Goal: Task Accomplishment & Management: Complete application form

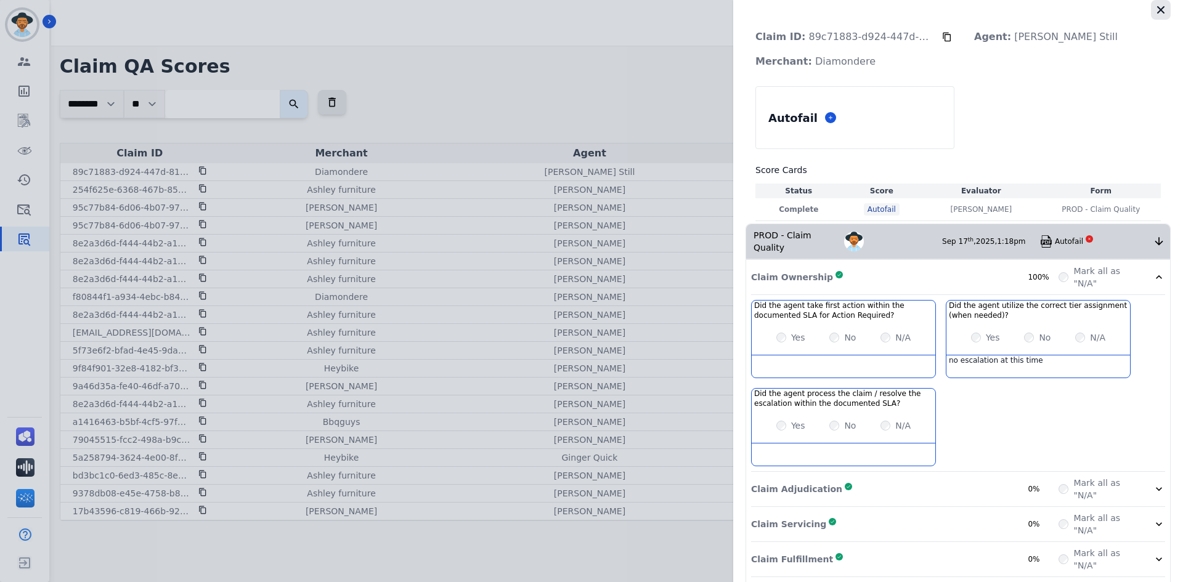
click at [1161, 10] on icon "button" at bounding box center [1161, 10] width 12 height 12
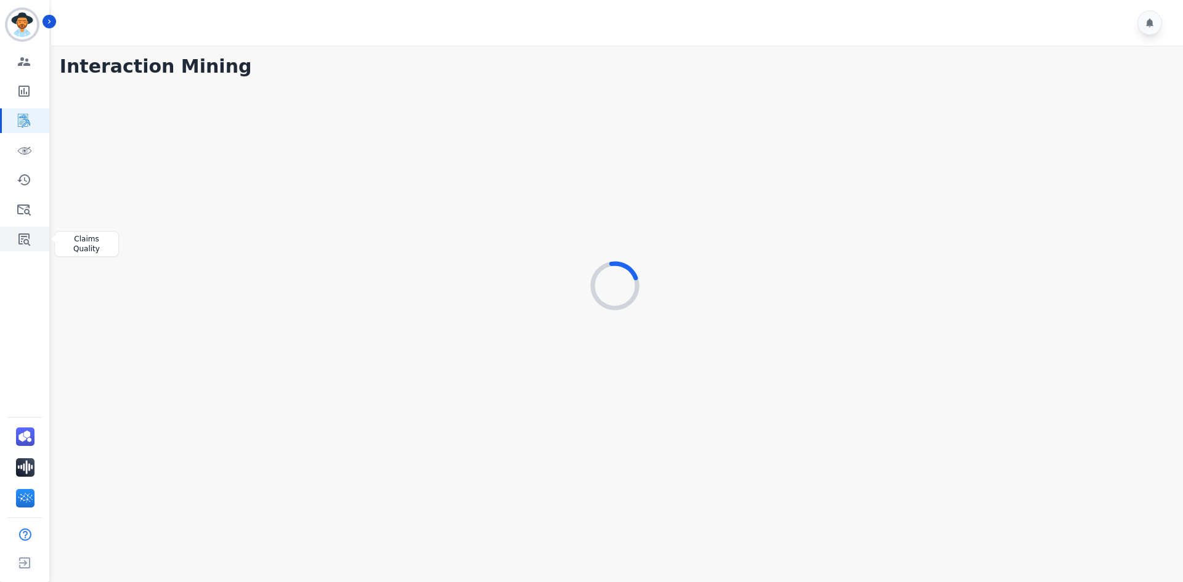
click at [21, 243] on icon "Sidebar" at bounding box center [24, 239] width 15 height 15
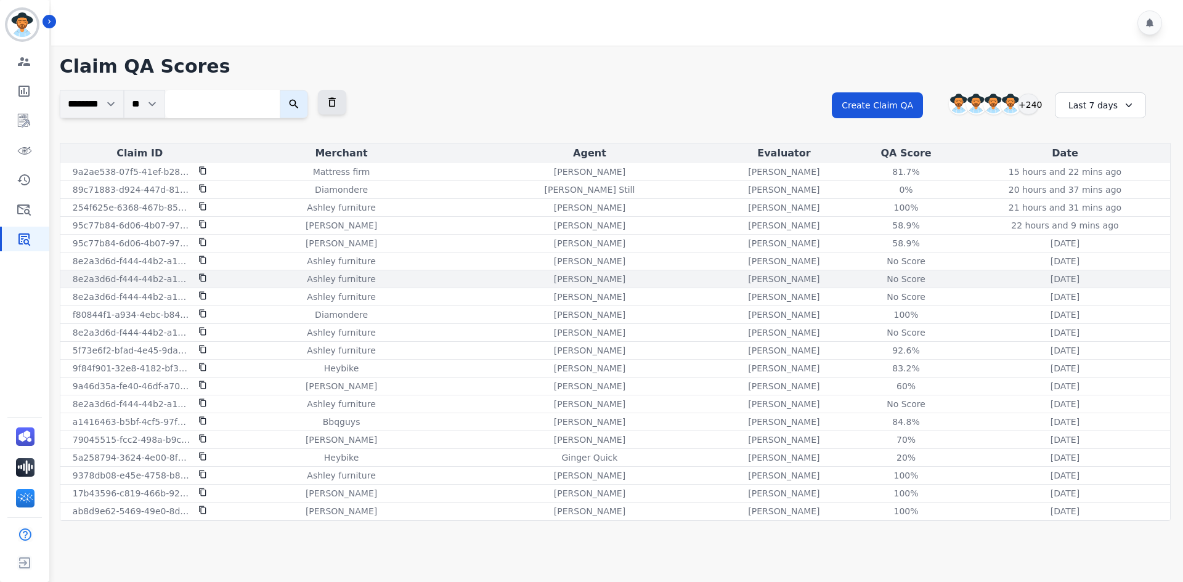
click at [203, 278] on icon at bounding box center [202, 278] width 9 height 9
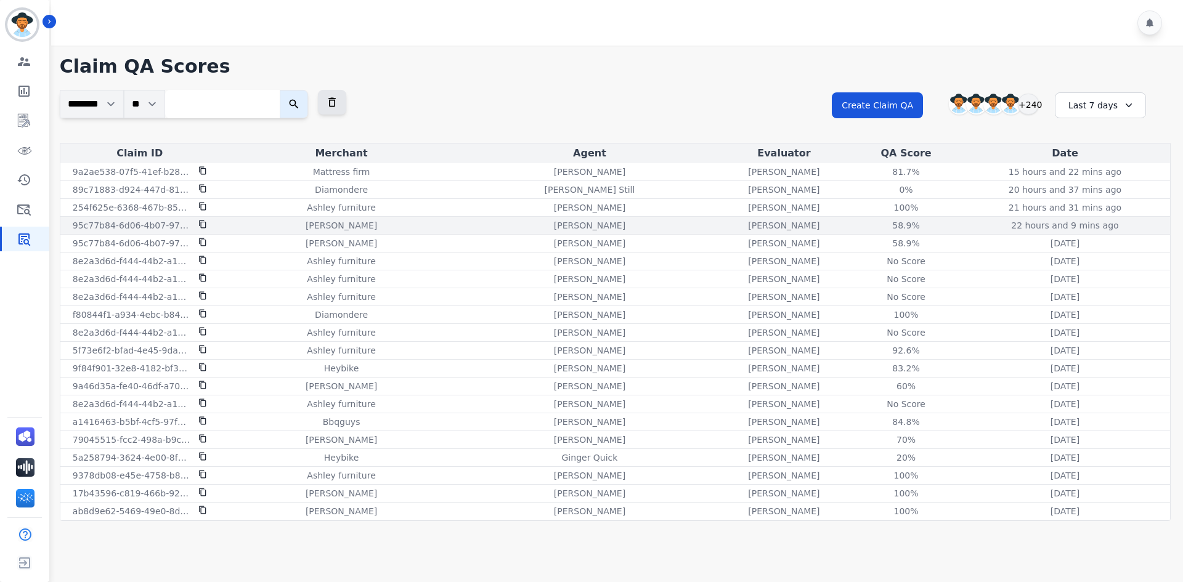
click at [203, 224] on icon at bounding box center [202, 224] width 9 height 9
click at [879, 223] on div "58.9%" at bounding box center [906, 225] width 55 height 12
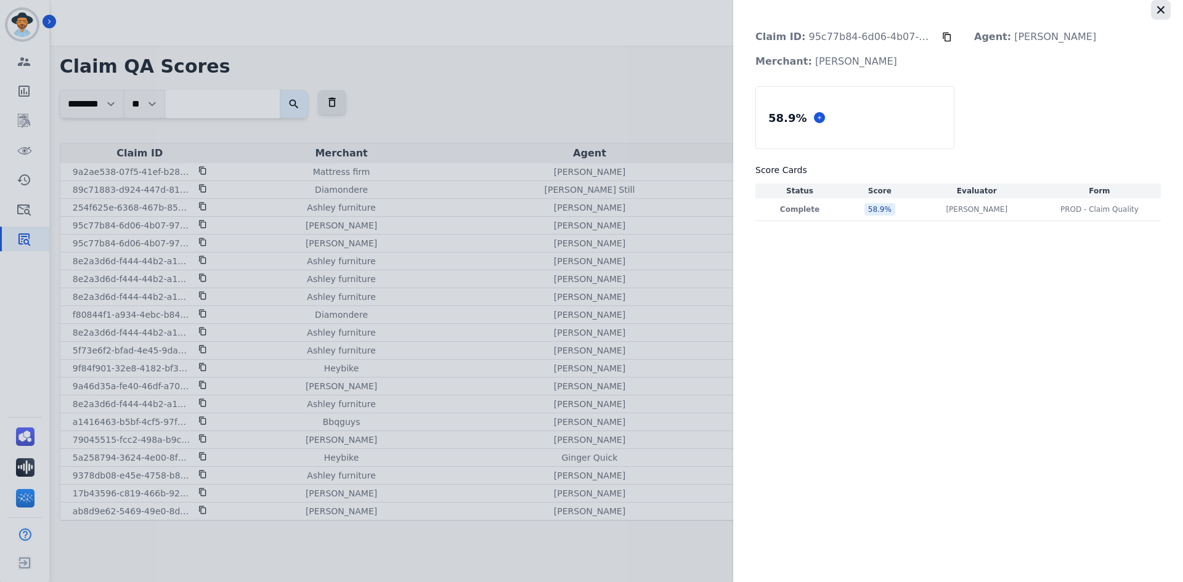
click at [1166, 10] on icon "button" at bounding box center [1161, 10] width 12 height 12
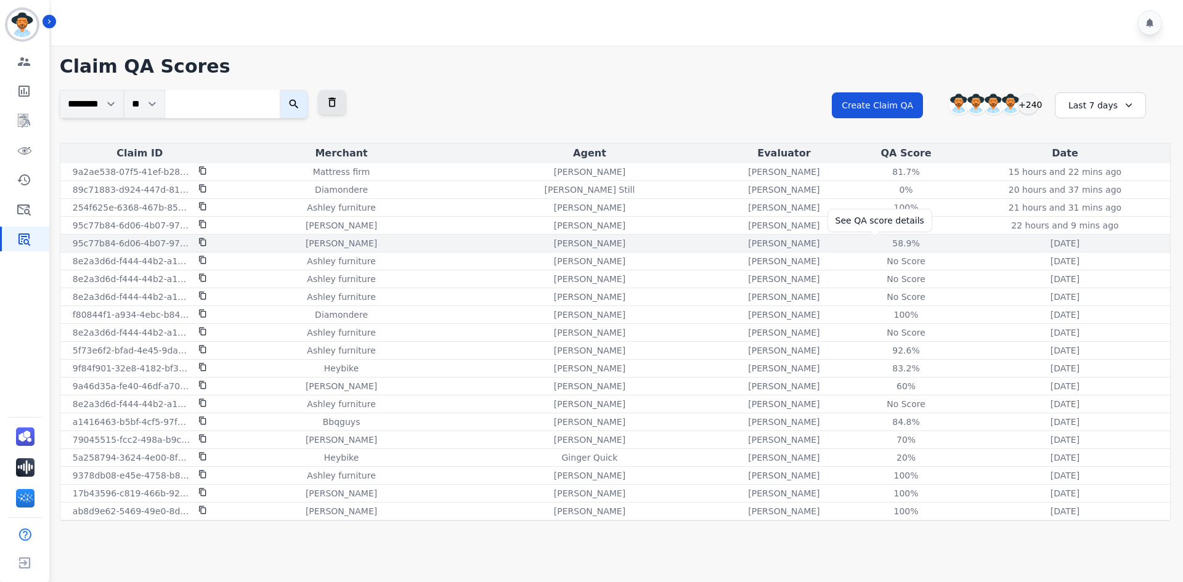
click at [879, 240] on div "58.9%" at bounding box center [906, 243] width 55 height 12
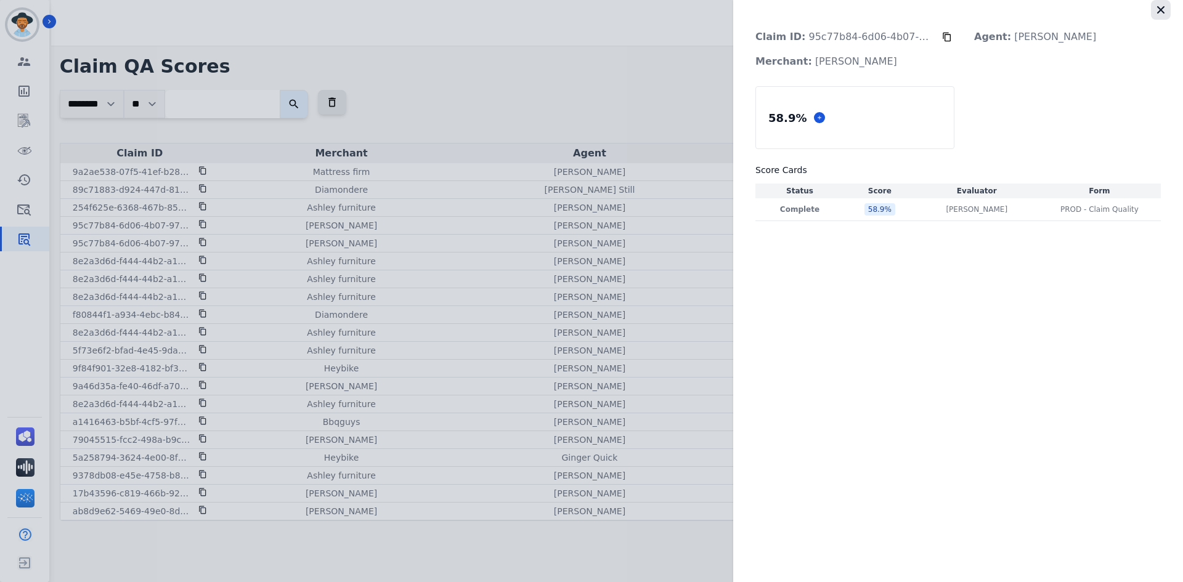
click at [1159, 12] on icon "button" at bounding box center [1160, 9] width 7 height 7
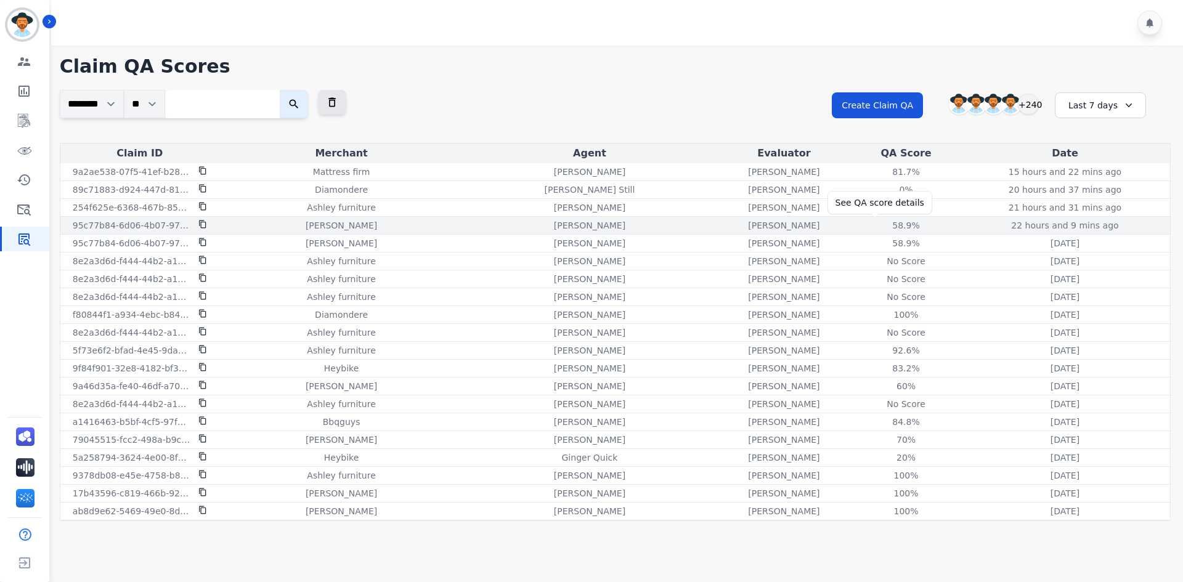
click at [879, 221] on div "58.9%" at bounding box center [906, 225] width 55 height 12
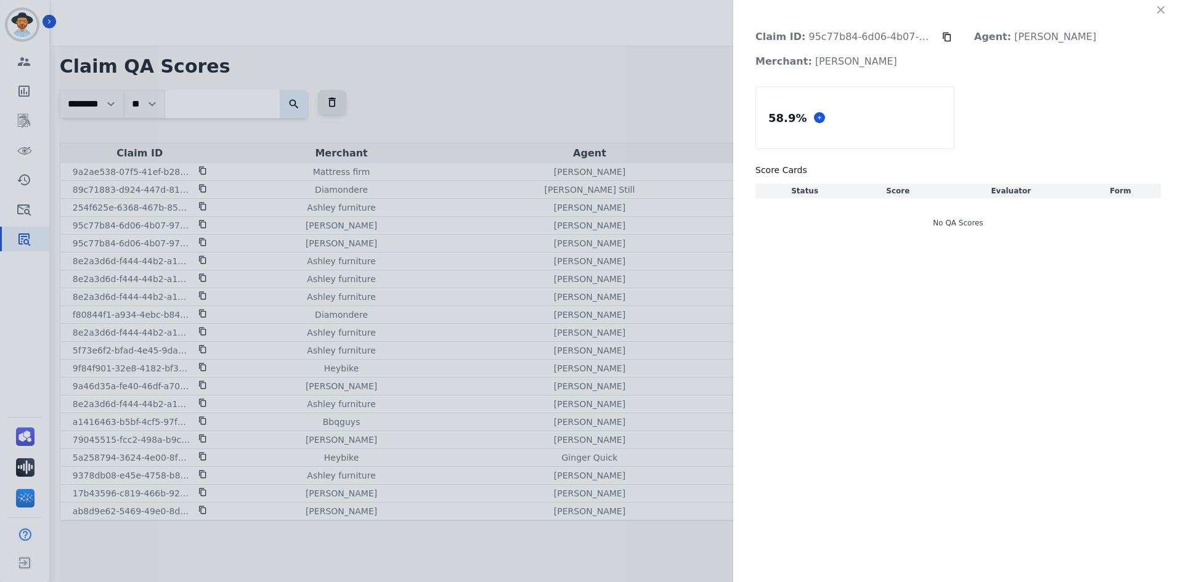
click at [943, 36] on icon at bounding box center [947, 37] width 8 height 9
click at [947, 38] on icon at bounding box center [947, 37] width 10 height 10
click at [1157, 9] on icon "button" at bounding box center [1161, 10] width 12 height 12
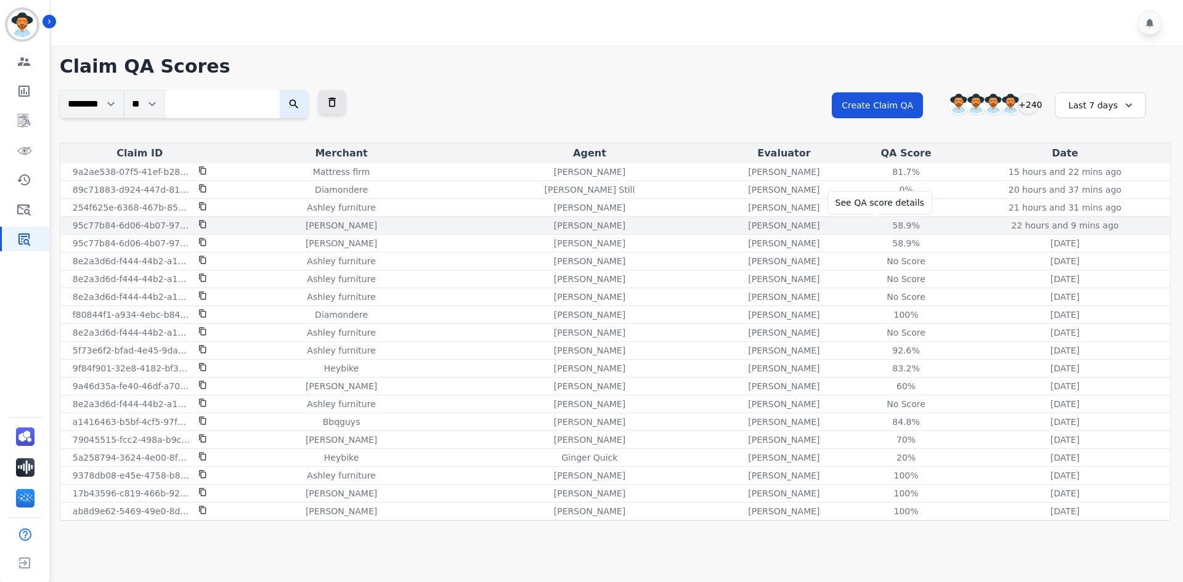
click at [881, 226] on div "58.9%" at bounding box center [906, 225] width 55 height 12
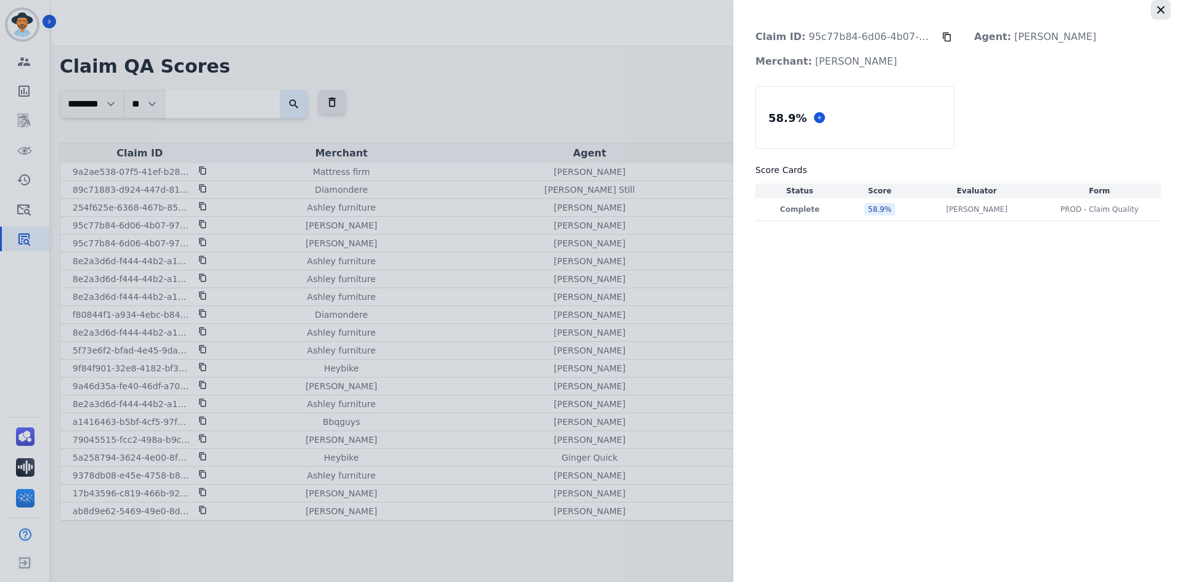
click at [1160, 10] on icon "button" at bounding box center [1161, 10] width 12 height 12
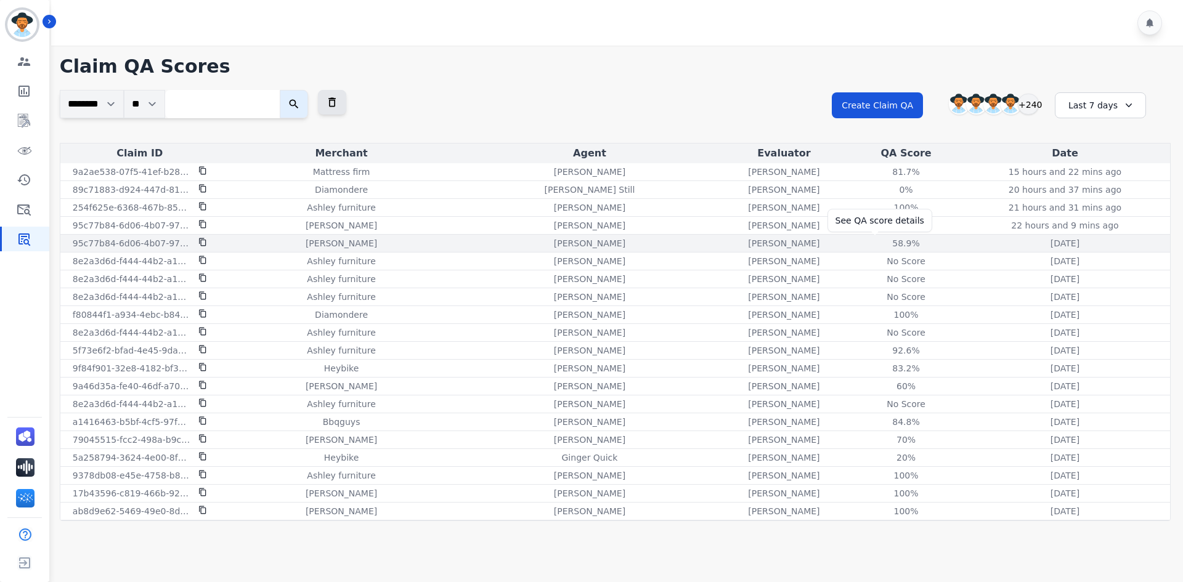
click at [879, 240] on div "58.9%" at bounding box center [906, 243] width 55 height 12
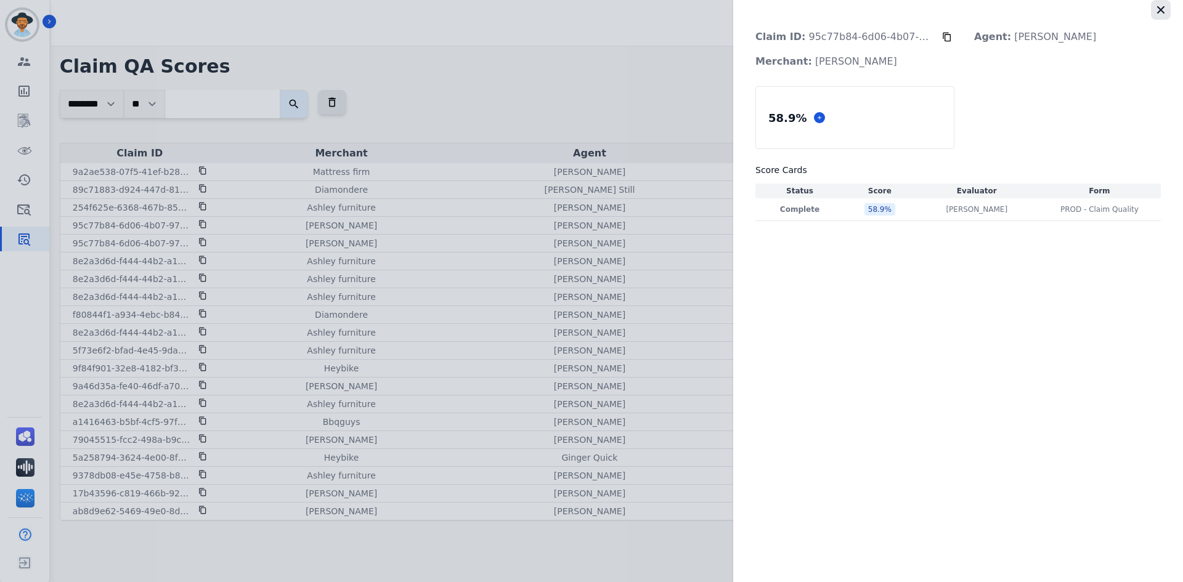
click at [1165, 14] on icon "button" at bounding box center [1161, 10] width 12 height 12
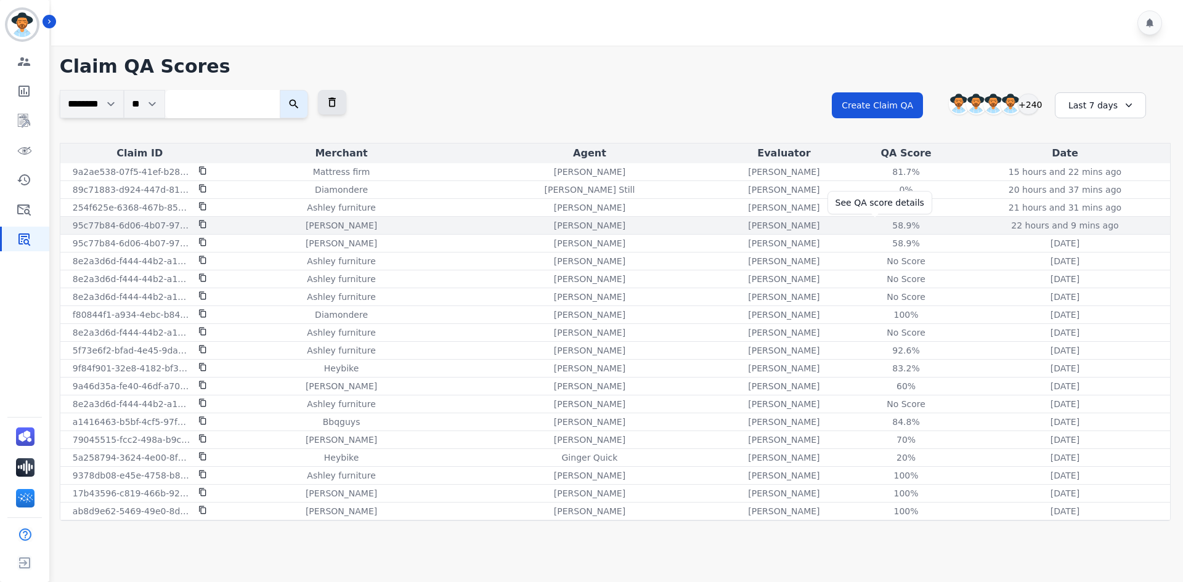
click at [879, 224] on div "58.9%" at bounding box center [906, 225] width 55 height 12
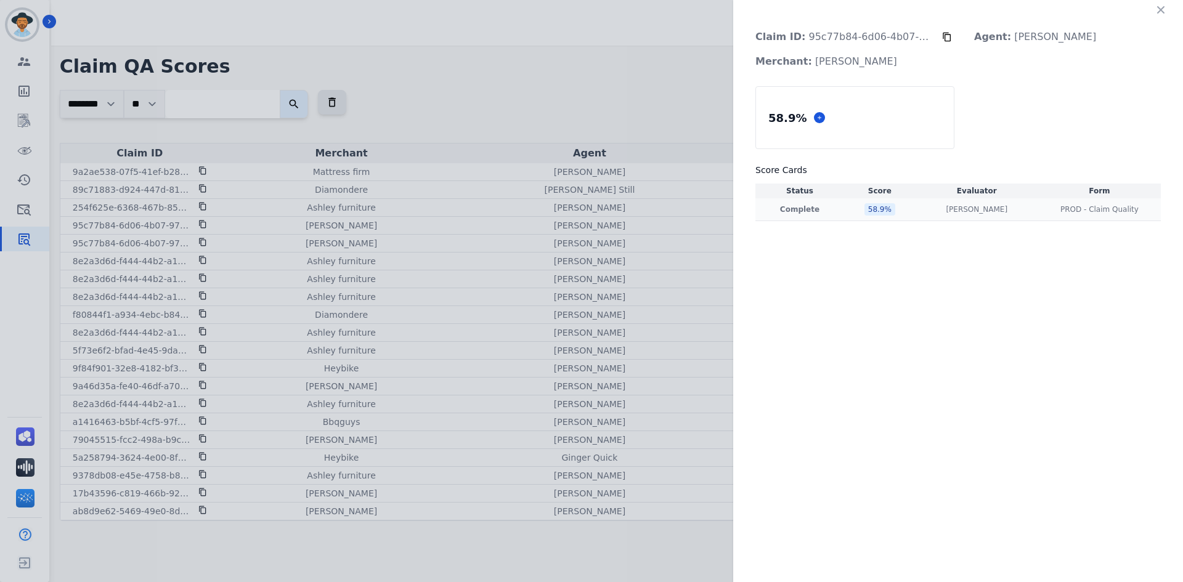
click at [877, 213] on div "58.9 %" at bounding box center [880, 209] width 31 height 12
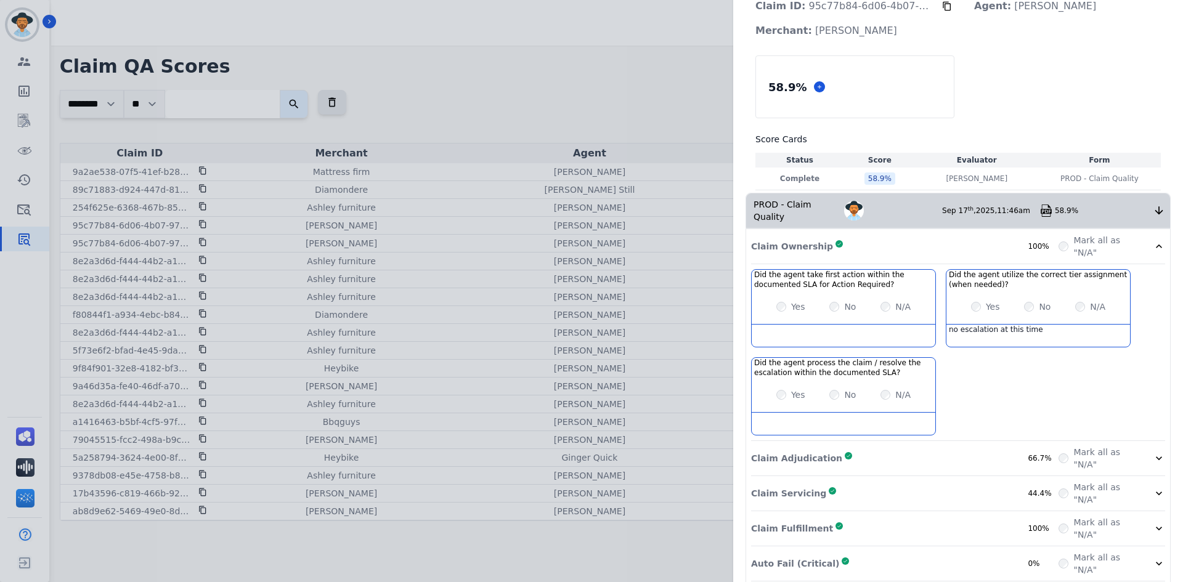
scroll to position [62, 0]
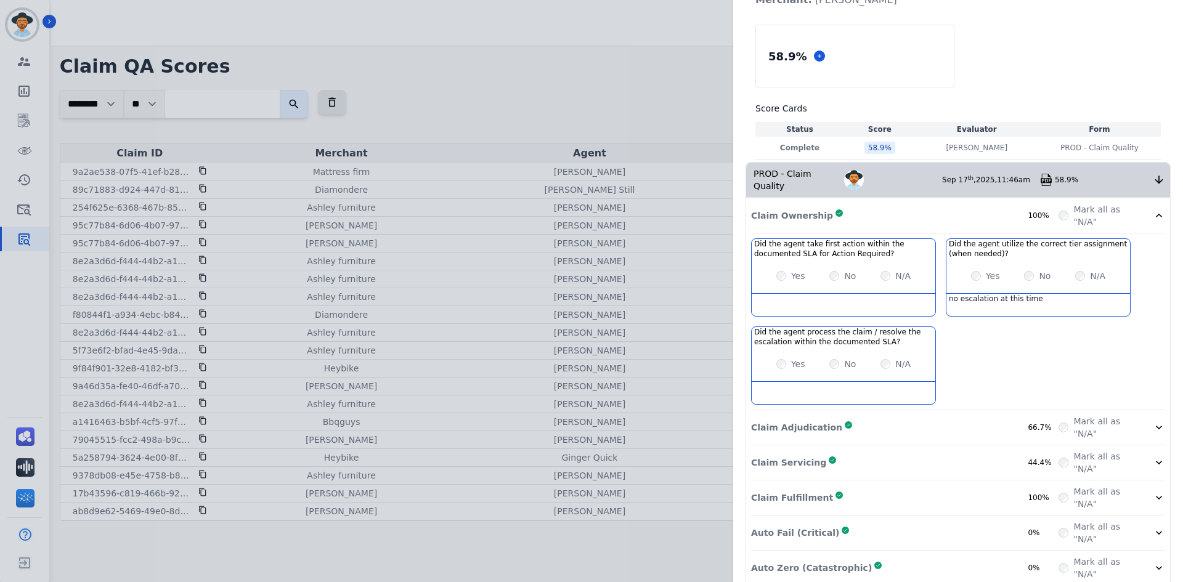
click at [1049, 294] on div "no escalation at this time" at bounding box center [1039, 305] width 184 height 22
click at [910, 415] on div "Claim Adjudication Complete 66.7%" at bounding box center [905, 427] width 308 height 25
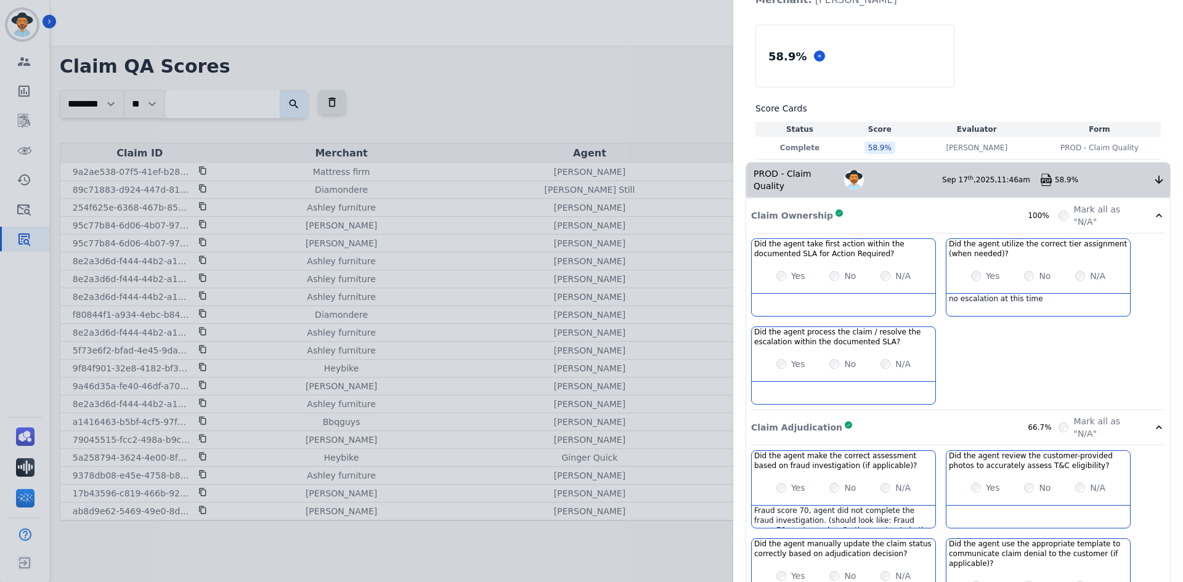
click at [903, 208] on div "Claim Ownership Complete 100%" at bounding box center [905, 215] width 308 height 25
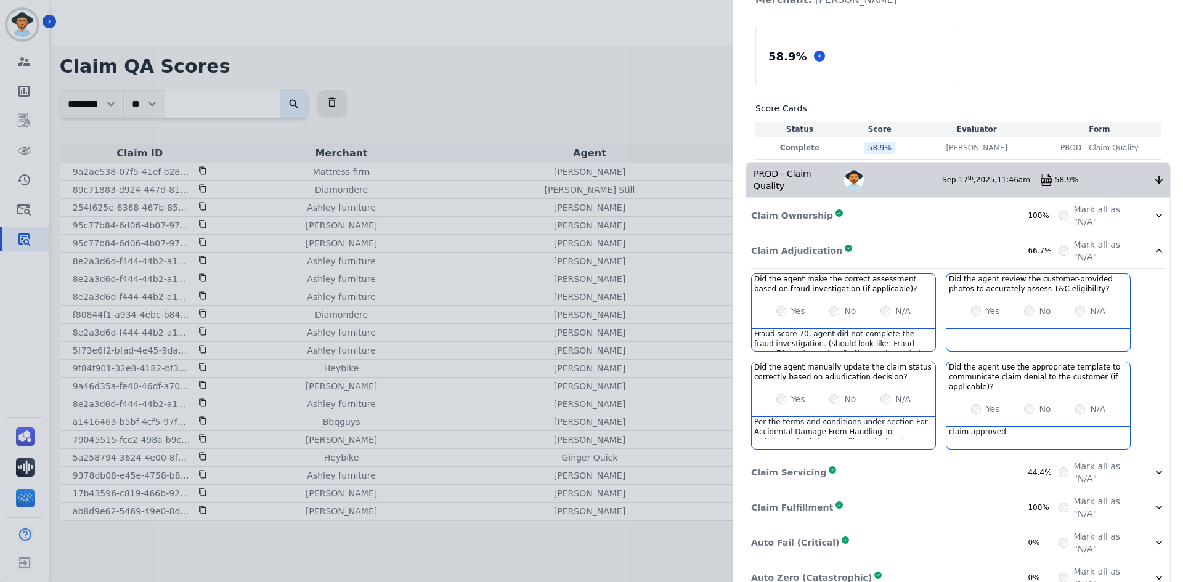
scroll to position [111, 0]
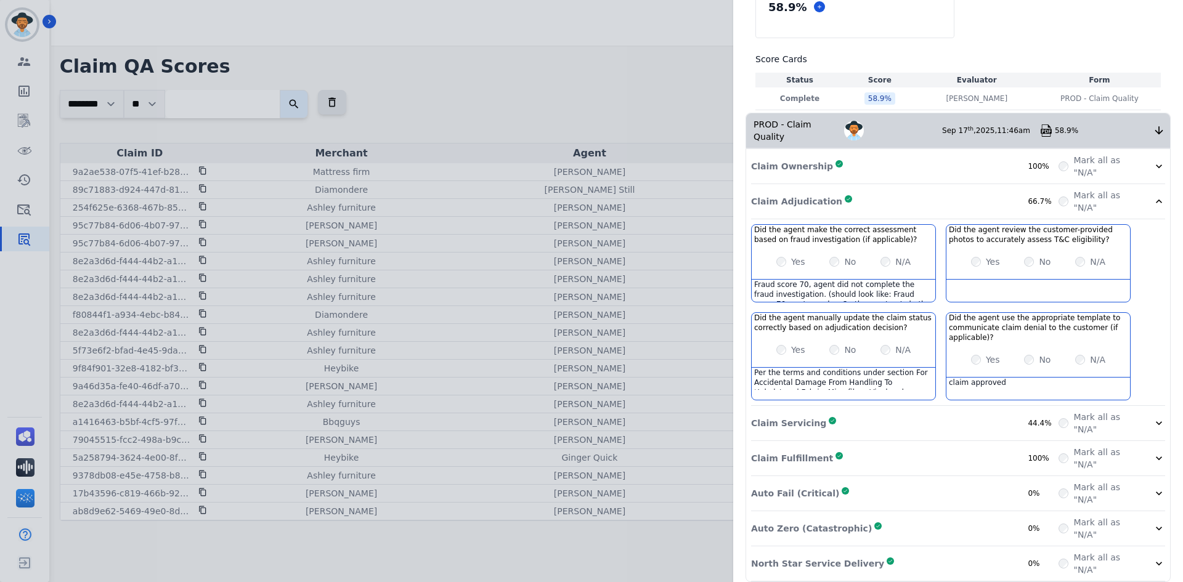
click at [937, 154] on div "Claim Ownership Complete 100%" at bounding box center [905, 166] width 308 height 25
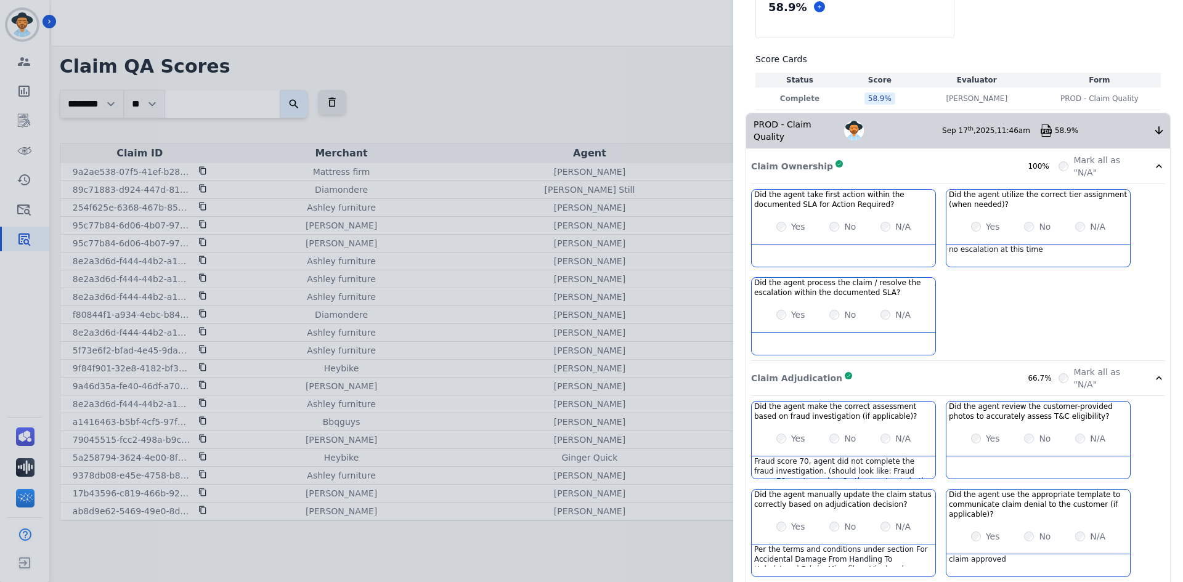
click at [937, 154] on div "Claim Ownership Complete 100%" at bounding box center [905, 166] width 308 height 25
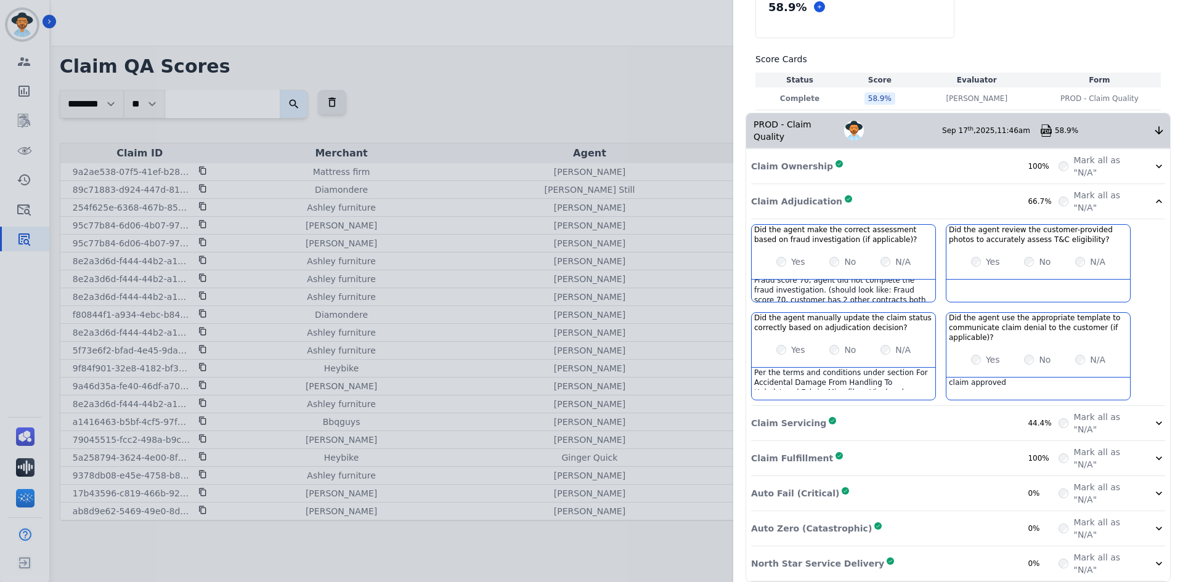
scroll to position [18, 0]
click at [1043, 124] on img at bounding box center [1046, 130] width 12 height 12
drag, startPoint x: 916, startPoint y: 373, endPoint x: 813, endPoint y: 365, distance: 103.3
click at [813, 368] on div "Per the terms and conditions under section For Accidental Damage From Handling …" at bounding box center [844, 379] width 184 height 22
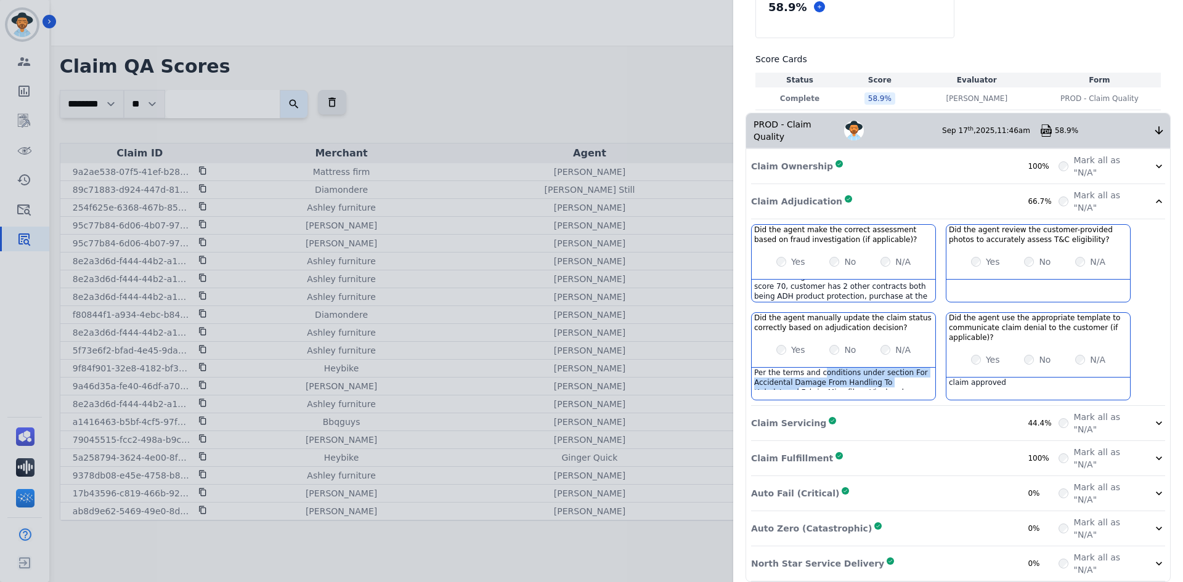
click at [834, 368] on div "Per the terms and conditions under section For Accidental Damage From Handling …" at bounding box center [844, 379] width 184 height 22
click at [900, 367] on div "Per the terms and conditions under section For Accidental Damage From Handling …" at bounding box center [844, 378] width 184 height 23
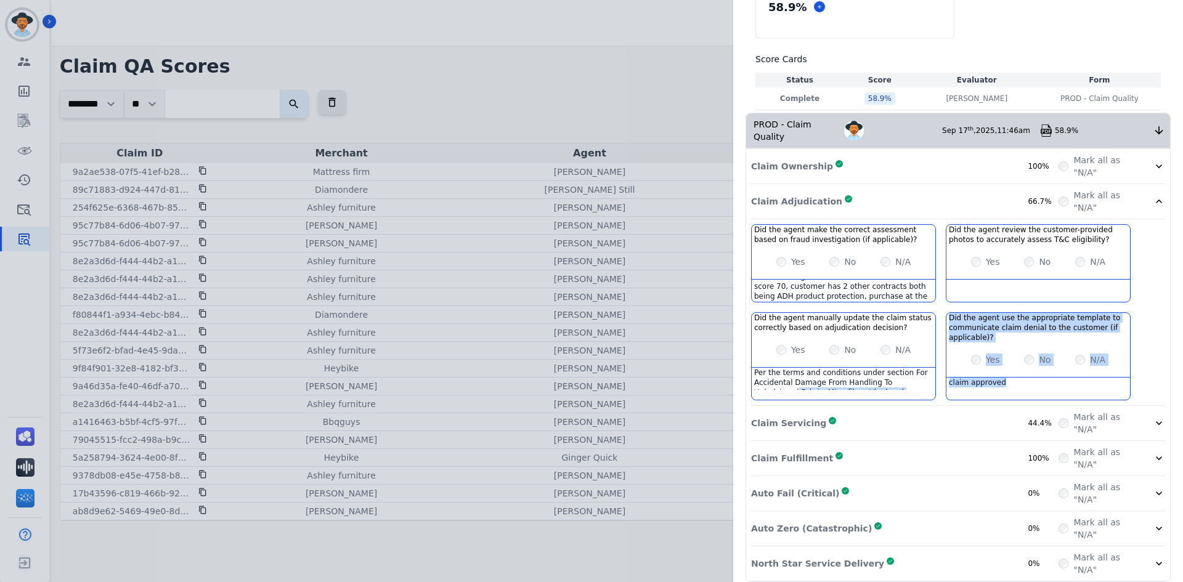
drag, startPoint x: 995, startPoint y: 374, endPoint x: 919, endPoint y: 375, distance: 75.8
click at [919, 375] on div "Did the agent make the correct assessment based on fraud investigation (if appl…" at bounding box center [958, 315] width 414 height 182
click at [955, 378] on div "claim approved" at bounding box center [1039, 389] width 184 height 22
click at [907, 411] on div "Claim Servicing Complete 44.4%" at bounding box center [905, 423] width 308 height 25
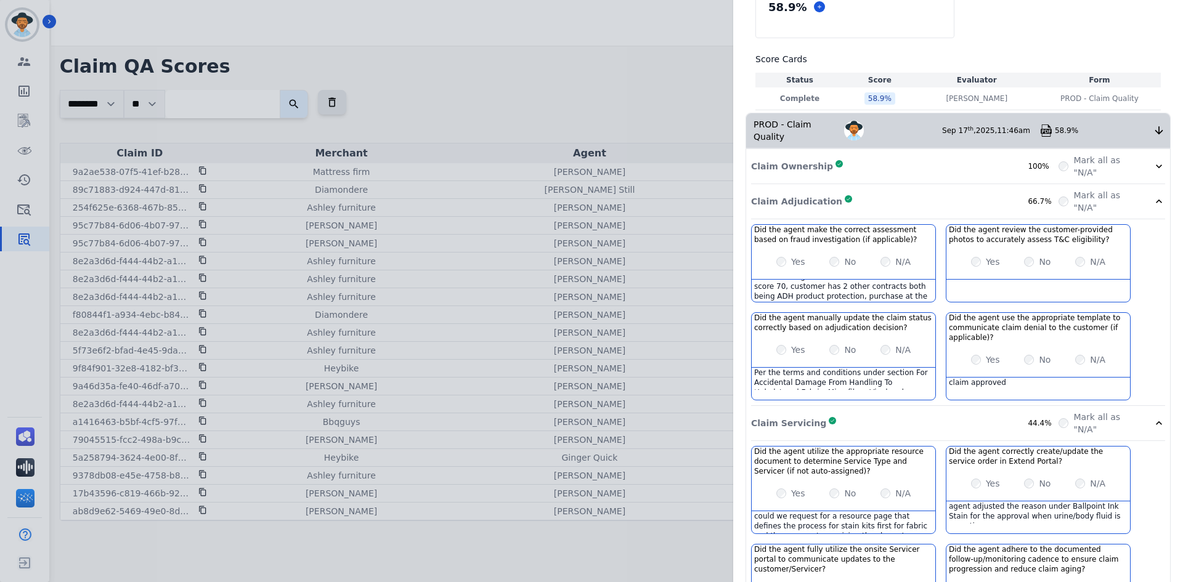
click at [844, 189] on div "Claim Adjudication Complete 66.7%" at bounding box center [905, 201] width 308 height 25
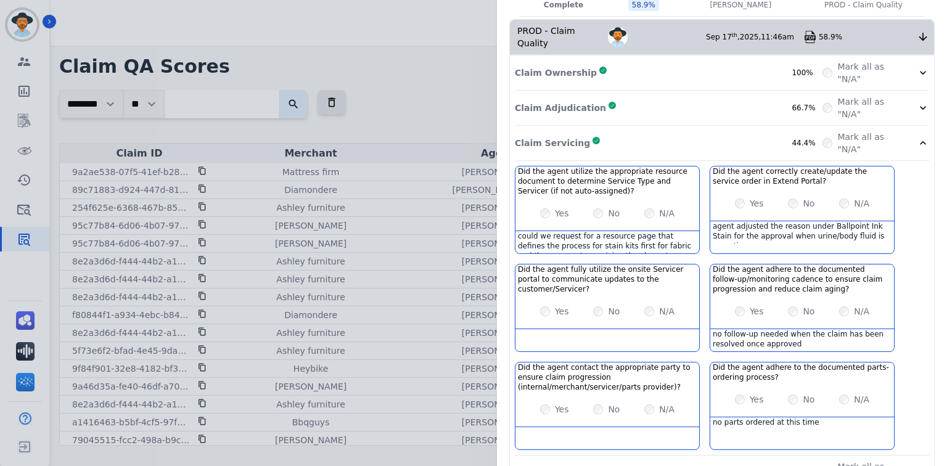
scroll to position [222, 0]
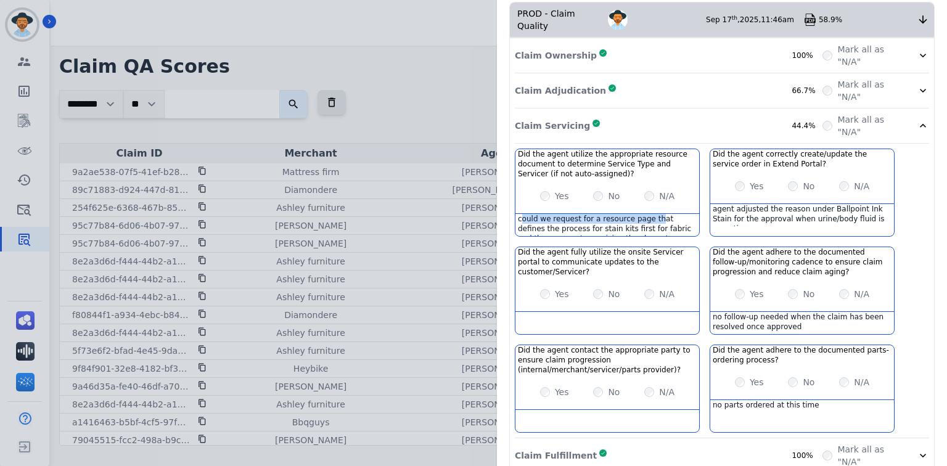
drag, startPoint x: 514, startPoint y: 206, endPoint x: 642, endPoint y: 204, distance: 127.6
click at [642, 214] on div "could we request for a resource page that defines the process for stain kits fi…" at bounding box center [607, 225] width 184 height 22
click at [658, 214] on div "could we request for a resource page that defines the process for stain kits fi…" at bounding box center [607, 225] width 184 height 22
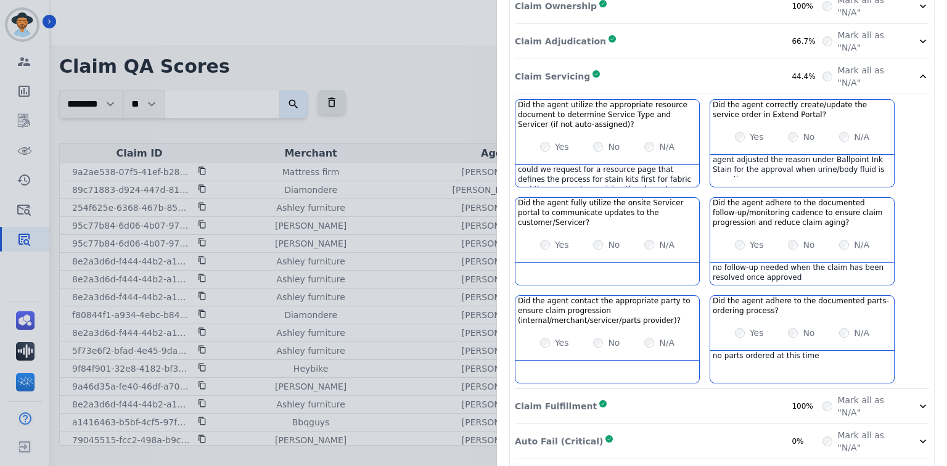
scroll to position [320, 0]
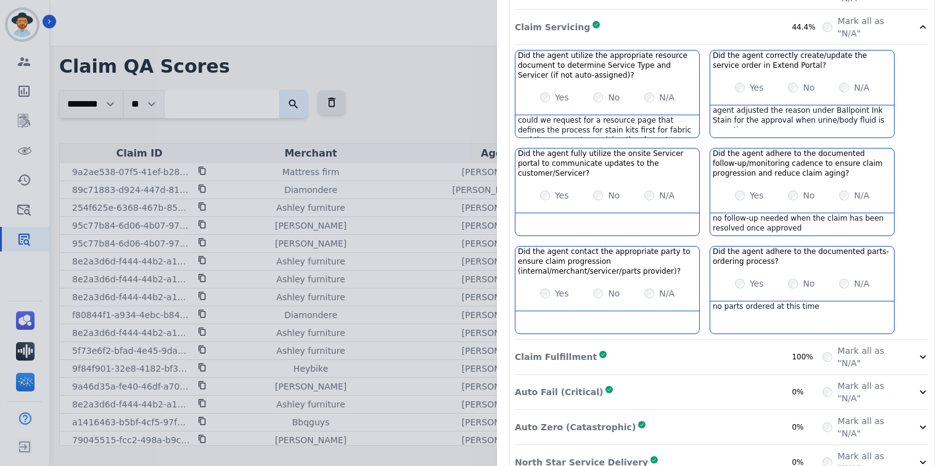
click at [624, 344] on div "Claim Fulfillment Complete 100%" at bounding box center [669, 356] width 308 height 25
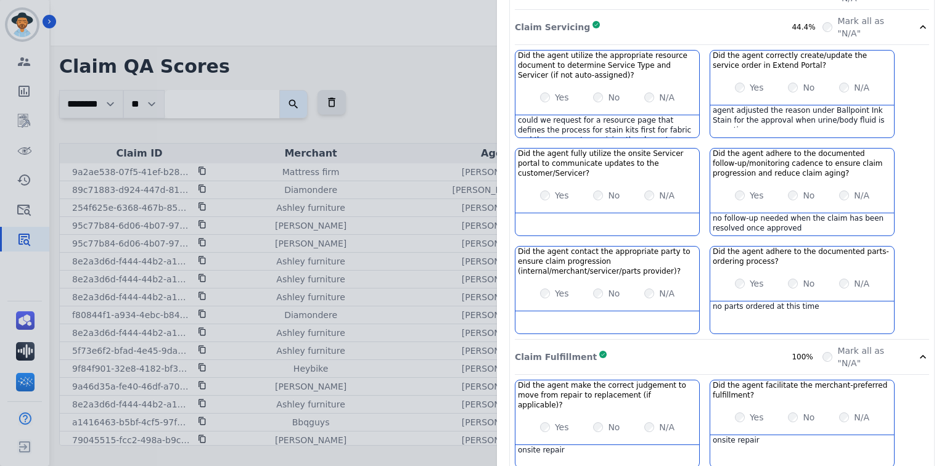
click at [613, 18] on div "Claim Servicing Complete 44.4%" at bounding box center [669, 27] width 308 height 25
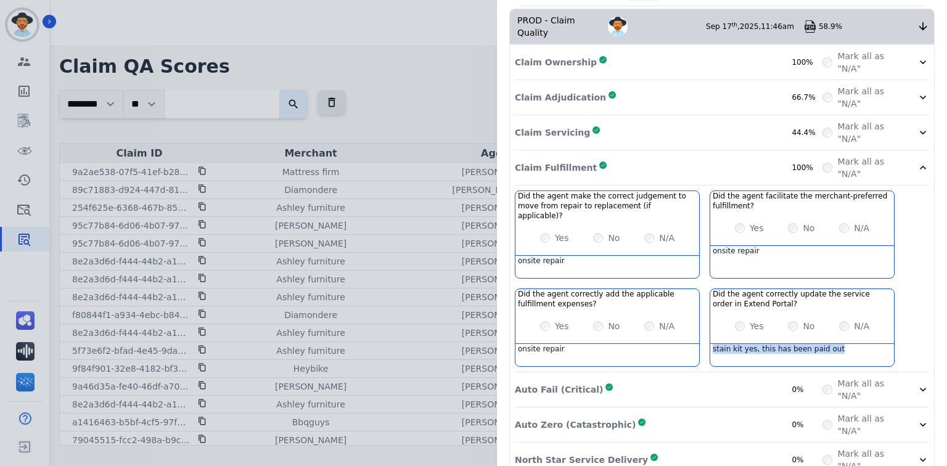
drag, startPoint x: 828, startPoint y: 325, endPoint x: 707, endPoint y: 323, distance: 120.2
click at [710, 344] on div "stain kit yes, this has been paid out" at bounding box center [802, 355] width 184 height 22
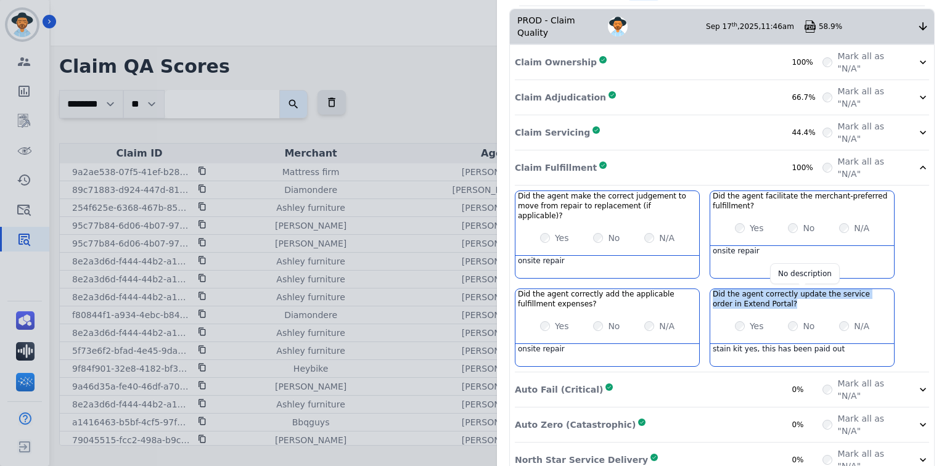
drag, startPoint x: 706, startPoint y: 269, endPoint x: 757, endPoint y: 277, distance: 51.2
click at [757, 289] on div "Did the agent correctly update the service order in Extend Portal? No descripti…" at bounding box center [802, 299] width 184 height 20
click at [765, 309] on div "Yes No N/A" at bounding box center [802, 326] width 184 height 35
drag, startPoint x: 511, startPoint y: 152, endPoint x: 574, endPoint y: 154, distance: 63.5
click at [574, 161] on p "Claim Fulfillment" at bounding box center [556, 167] width 82 height 12
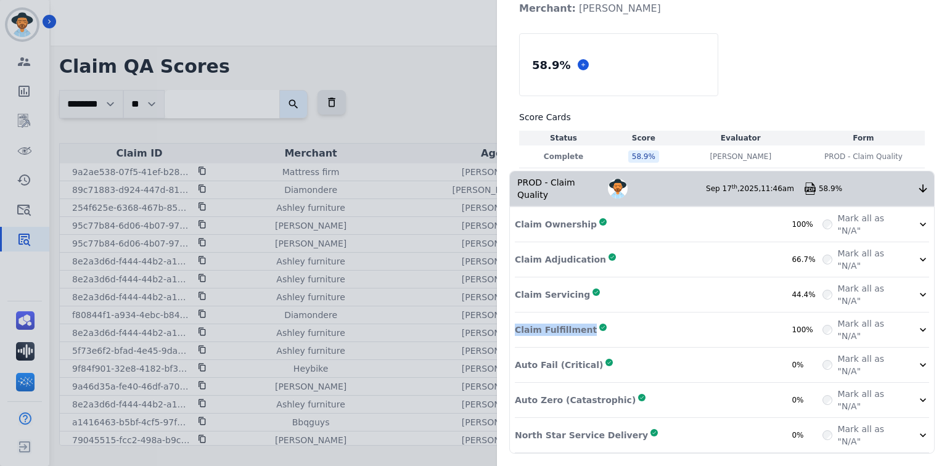
scroll to position [39, 0]
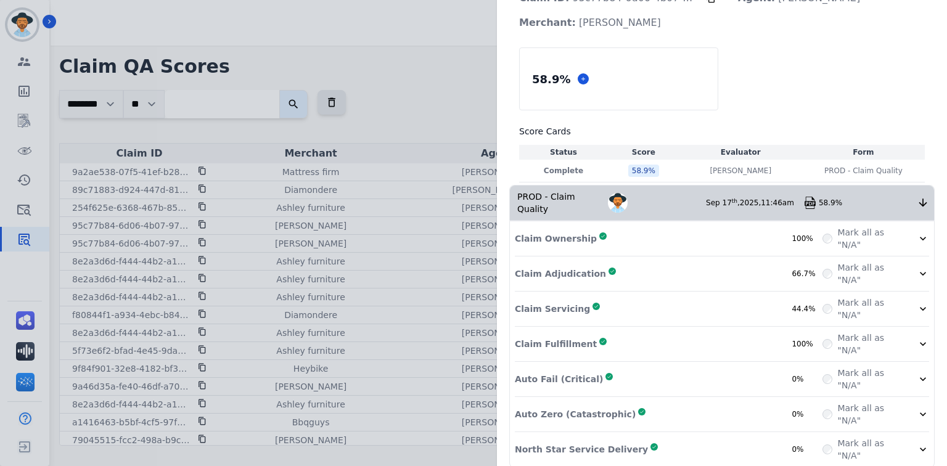
click at [703, 332] on div "Claim Fulfillment Complete 100%" at bounding box center [669, 344] width 308 height 25
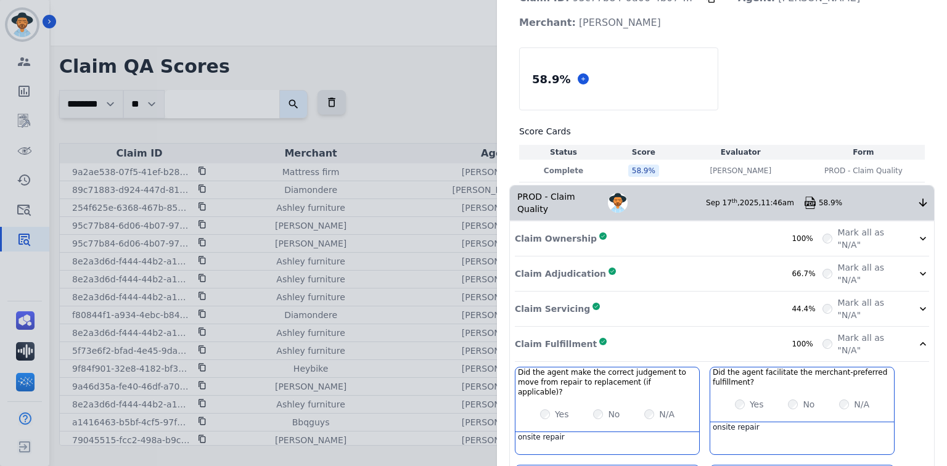
scroll to position [215, 0]
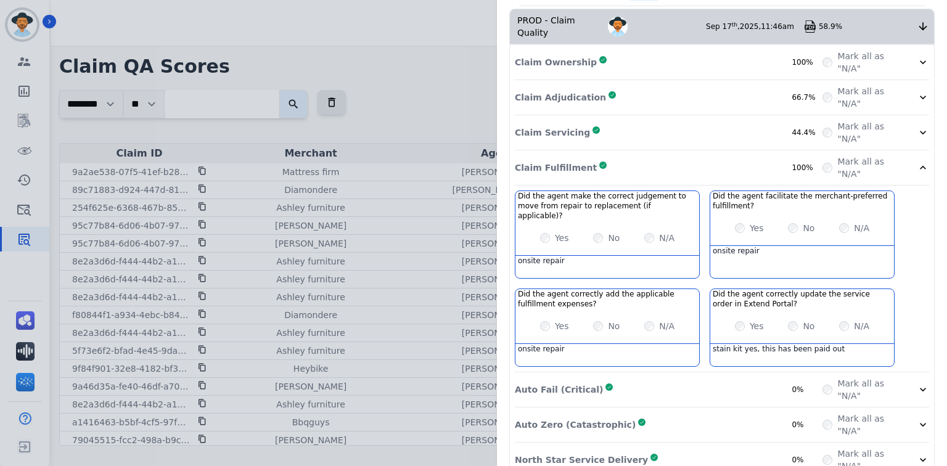
click at [744, 120] on div "Claim Servicing Complete 44.4%" at bounding box center [669, 132] width 308 height 25
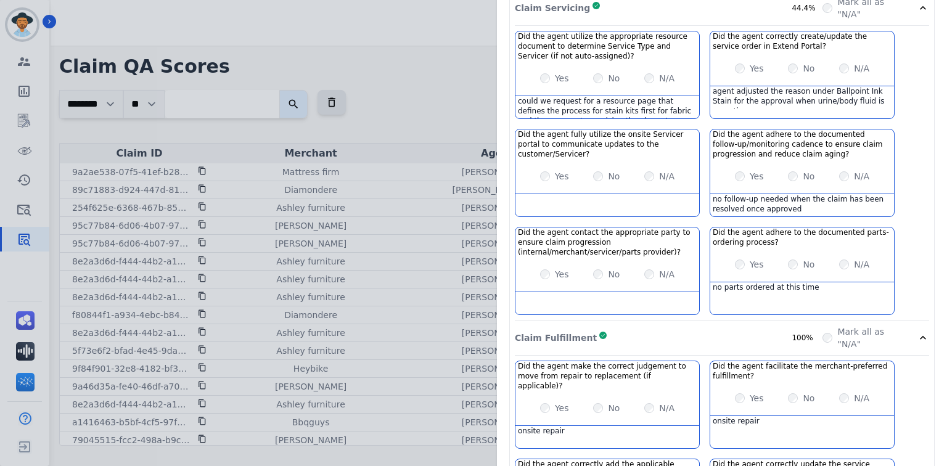
scroll to position [320, 0]
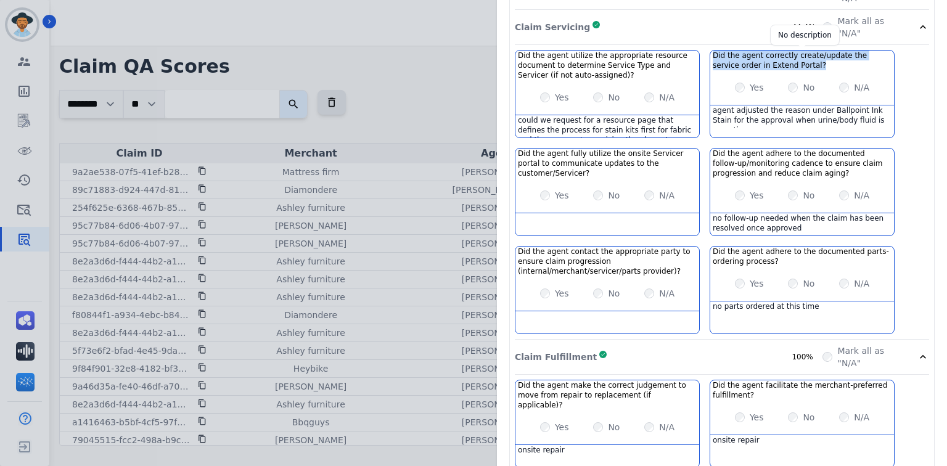
drag, startPoint x: 706, startPoint y: 41, endPoint x: 788, endPoint y: 52, distance: 82.6
click at [788, 51] on div "Did the agent correctly create/update the service order in Extend Portal? No de…" at bounding box center [802, 61] width 184 height 20
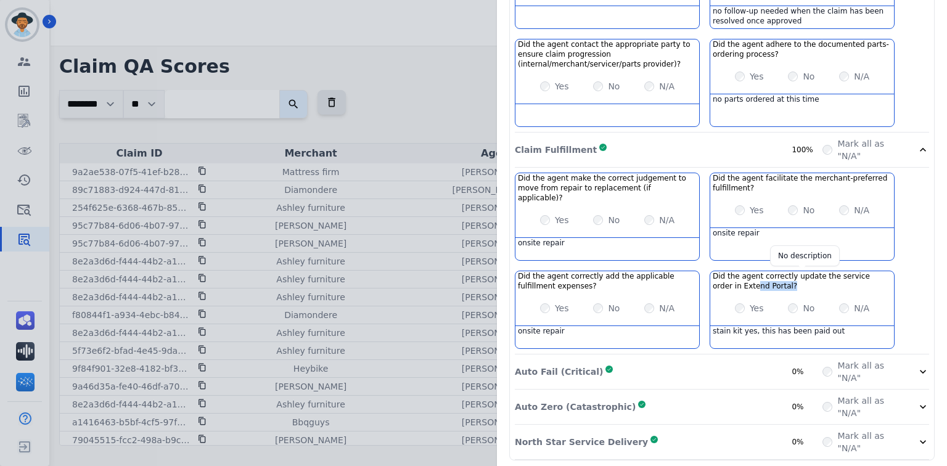
scroll to position [508, 0]
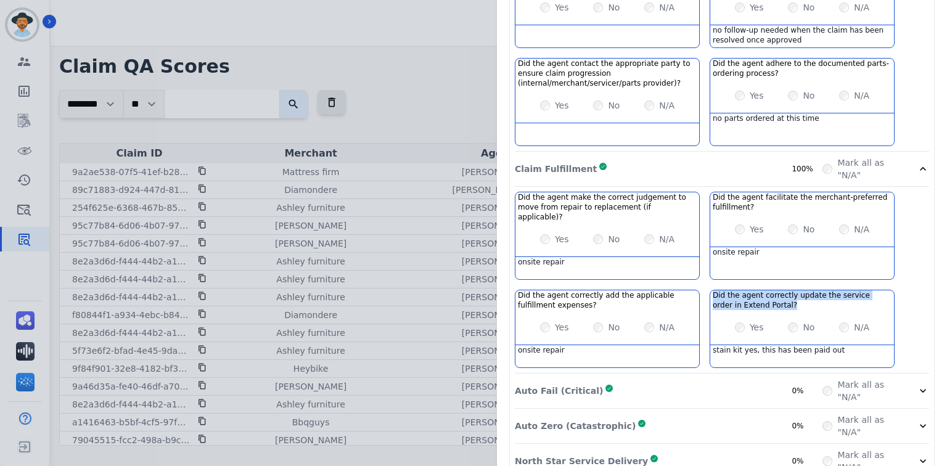
drag, startPoint x: 759, startPoint y: 279, endPoint x: 704, endPoint y: 271, distance: 55.5
click at [710, 290] on div "Did the agent correctly update the service order in Extend Portal? No descripti…" at bounding box center [802, 300] width 184 height 20
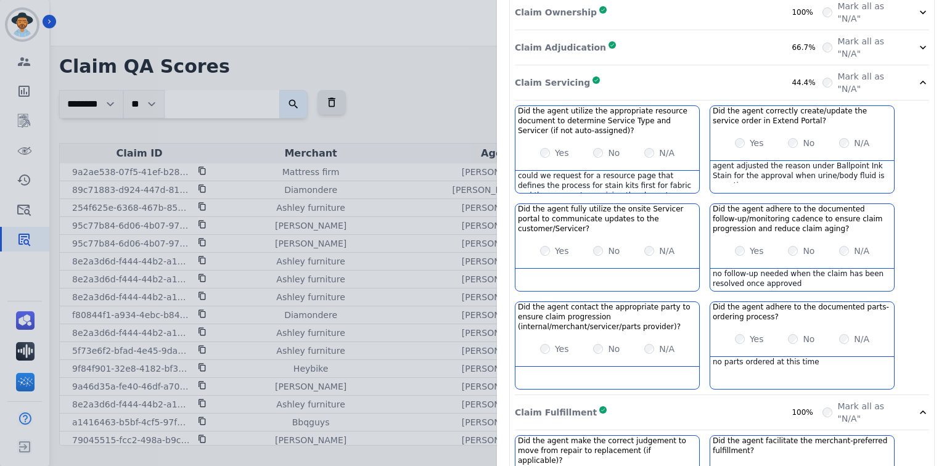
scroll to position [262, 0]
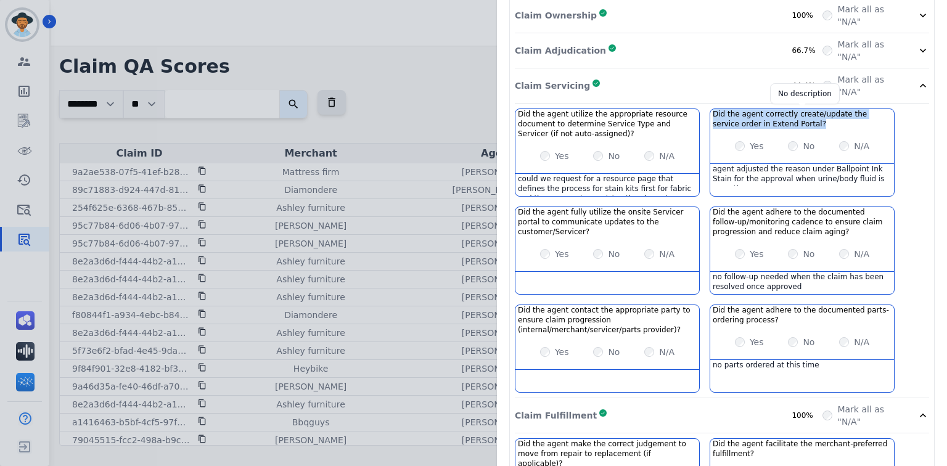
drag, startPoint x: 786, startPoint y: 108, endPoint x: 707, endPoint y: 99, distance: 79.5
click at [712, 109] on h3 "Did the agent correctly create/update the service order in Extend Portal?" at bounding box center [801, 119] width 179 height 20
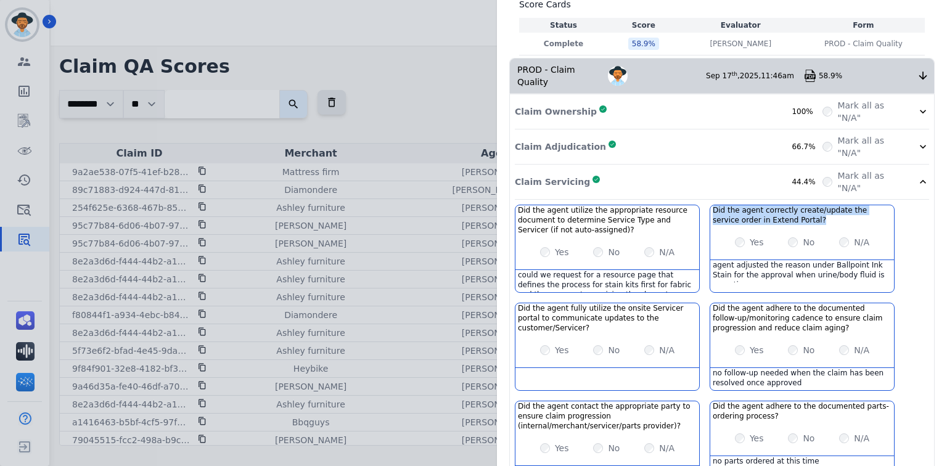
scroll to position [163, 0]
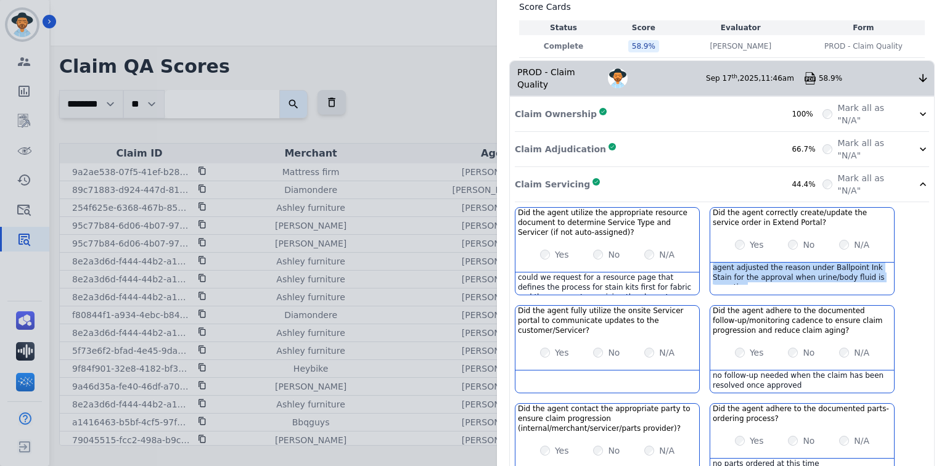
drag, startPoint x: 874, startPoint y: 264, endPoint x: 704, endPoint y: 253, distance: 169.8
click at [710, 263] on div "agent adjusted the reason under Ballpoint Ink Stain for the approval when urine…" at bounding box center [802, 274] width 184 height 22
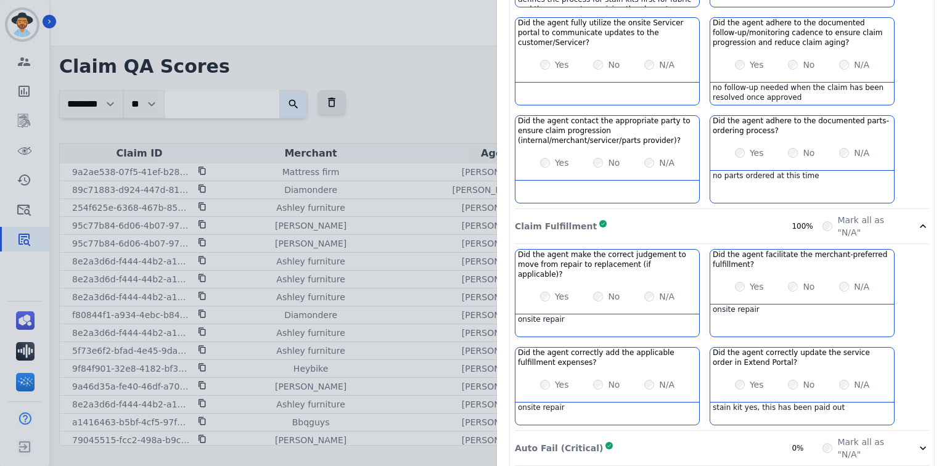
scroll to position [508, 0]
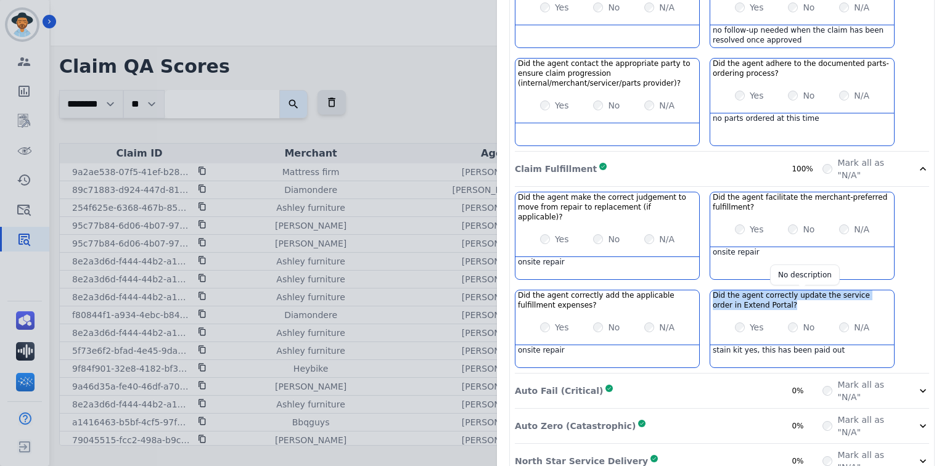
drag, startPoint x: 759, startPoint y: 279, endPoint x: 707, endPoint y: 272, distance: 52.1
click at [712, 290] on h3 "Did the agent correctly update the service order in Extend Portal?" at bounding box center [801, 300] width 179 height 20
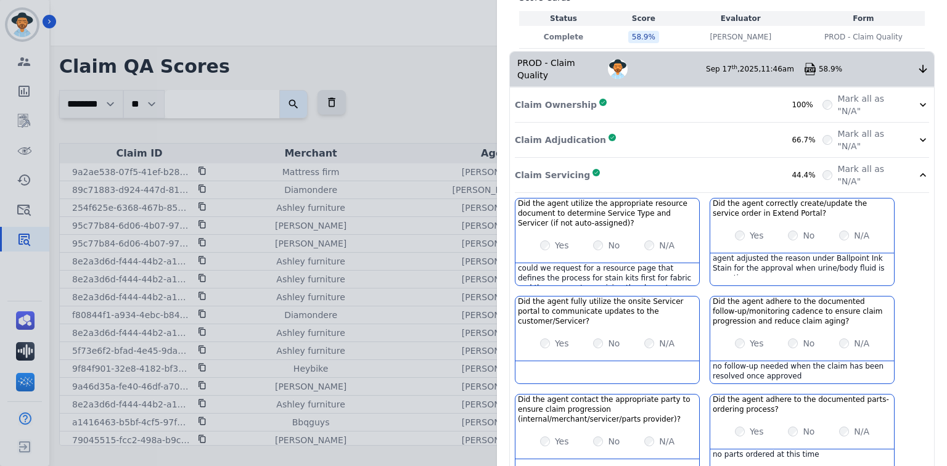
scroll to position [114, 0]
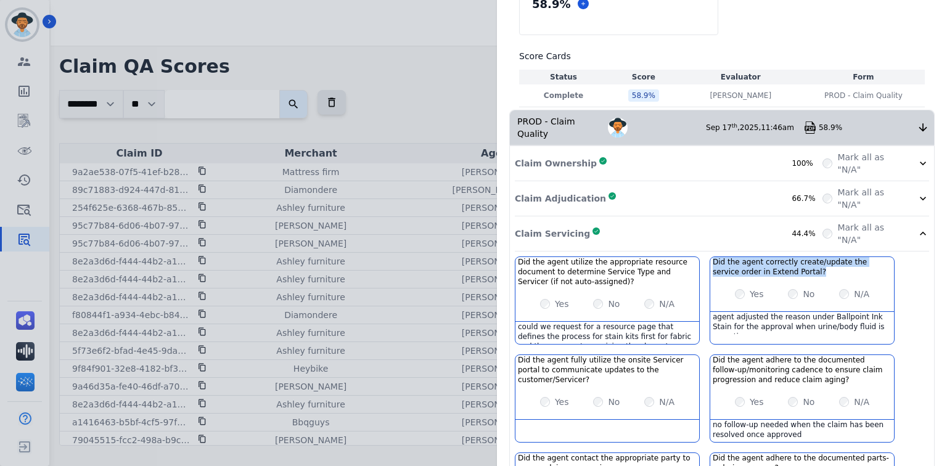
drag, startPoint x: 789, startPoint y: 256, endPoint x: 705, endPoint y: 244, distance: 85.3
click at [710, 257] on div "Did the agent correctly create/update the service order in Extend Portal? No de…" at bounding box center [802, 267] width 184 height 20
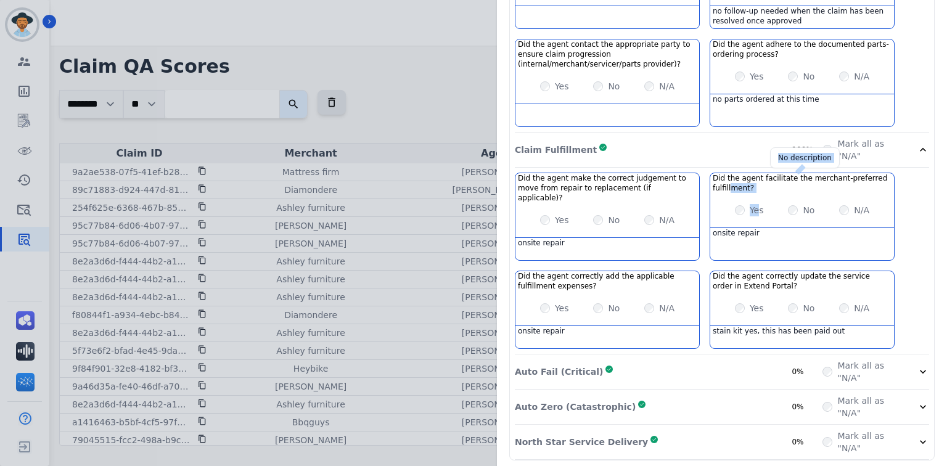
scroll to position [508, 0]
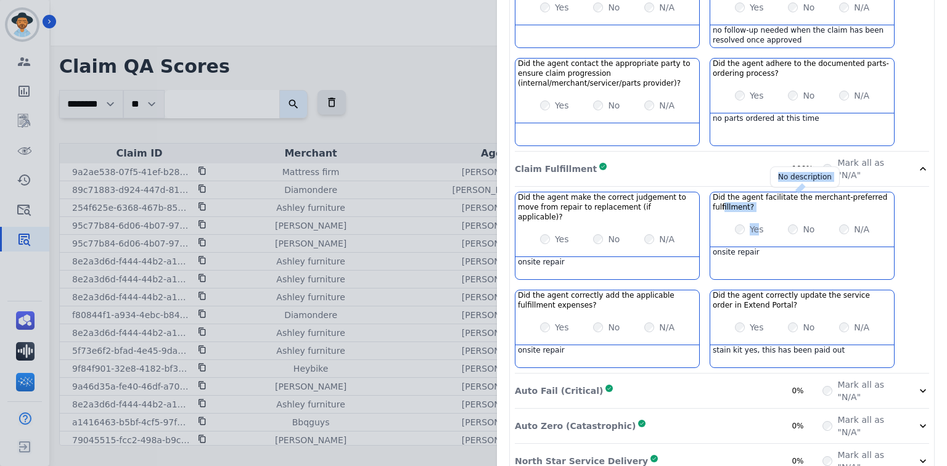
drag, startPoint x: 754, startPoint y: 198, endPoint x: 718, endPoint y: 195, distance: 36.5
click at [717, 192] on div "Did the agent facilitate the merchant-preferred fulfillment? No description Yes…" at bounding box center [801, 236] width 185 height 88
click at [765, 290] on h3 "Did the agent correctly update the service order in Extend Portal?" at bounding box center [801, 300] width 179 height 20
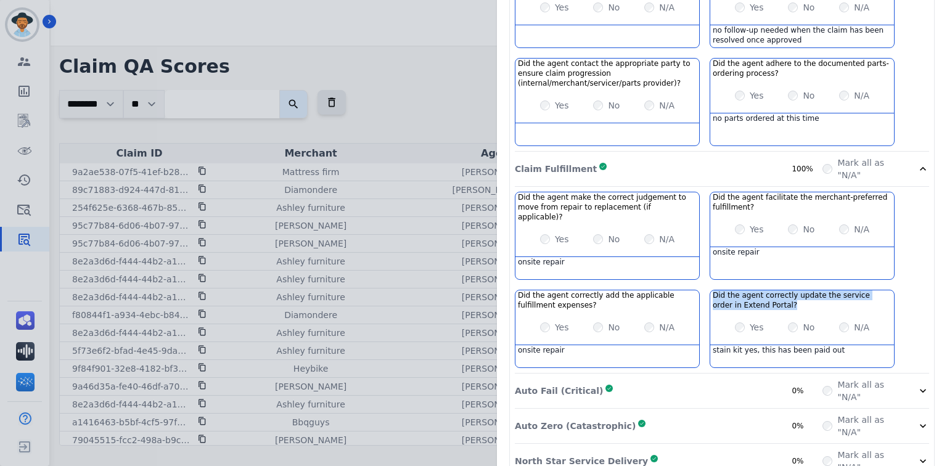
drag, startPoint x: 759, startPoint y: 280, endPoint x: 705, endPoint y: 269, distance: 55.5
click at [710, 290] on div "Did the agent correctly update the service order in Extend Portal? No descripti…" at bounding box center [802, 300] width 184 height 20
click at [685, 378] on div "Auto Fail (Critical) Complete 0%" at bounding box center [669, 390] width 308 height 25
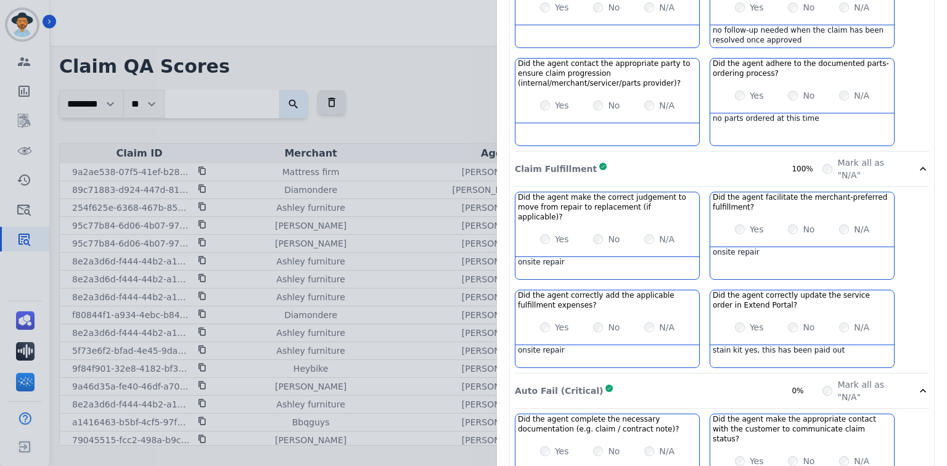
click at [612, 157] on div "Claim Fulfillment Complete 100%" at bounding box center [669, 169] width 308 height 25
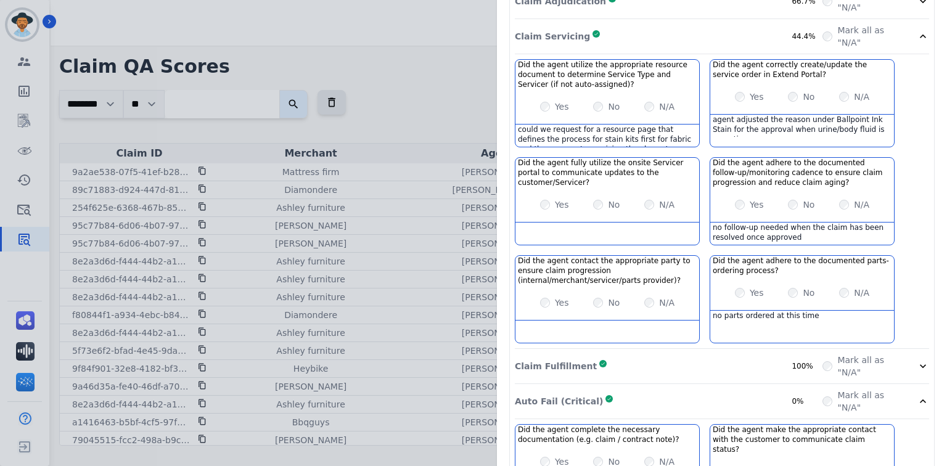
click at [609, 28] on div "Claim Servicing Complete 44.4%" at bounding box center [669, 36] width 308 height 25
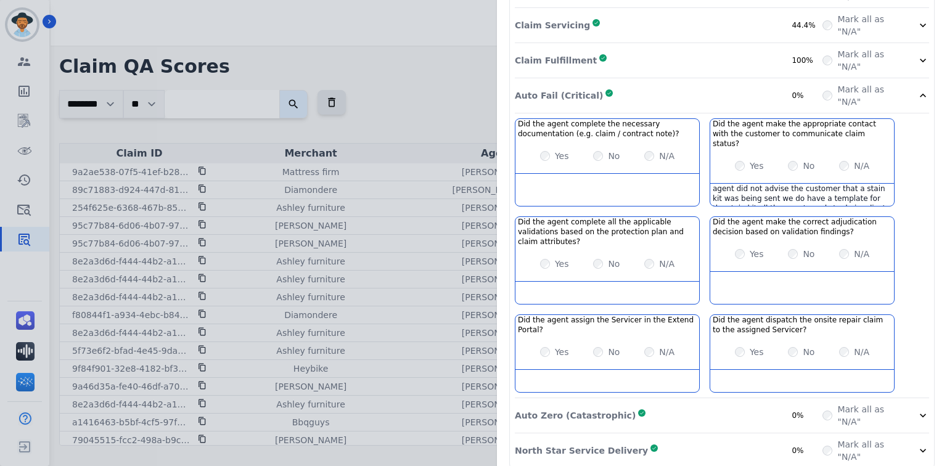
scroll to position [303, 0]
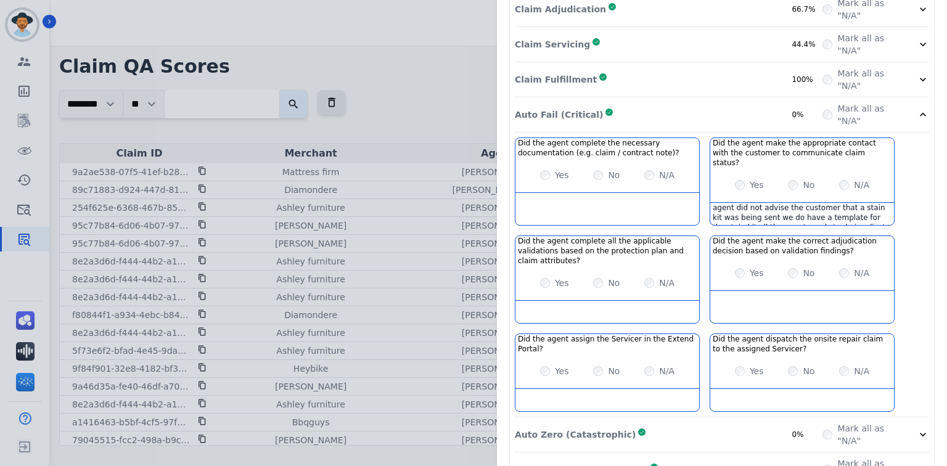
click at [677, 422] on div "Auto Zero (Catastrophic) Complete 0%" at bounding box center [669, 434] width 308 height 25
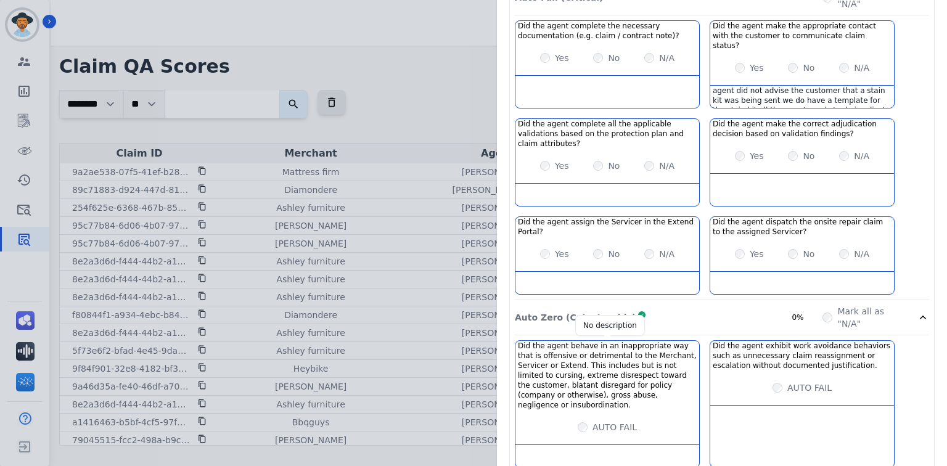
scroll to position [431, 0]
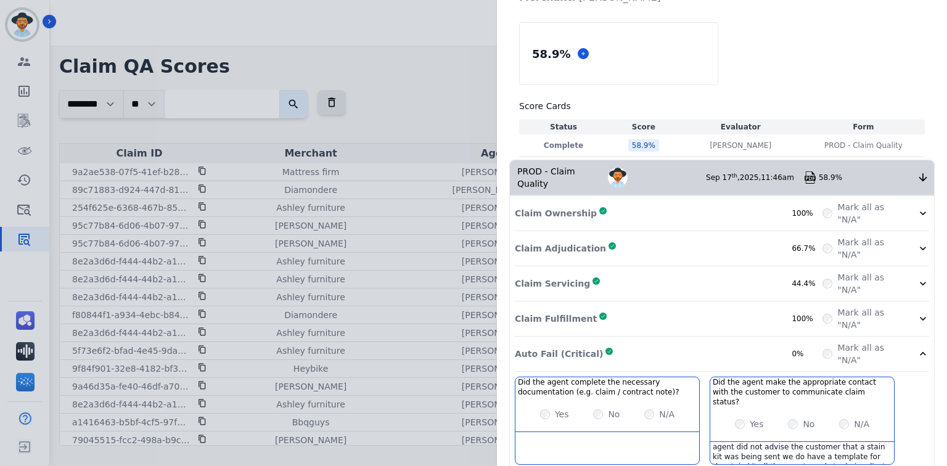
scroll to position [0, 0]
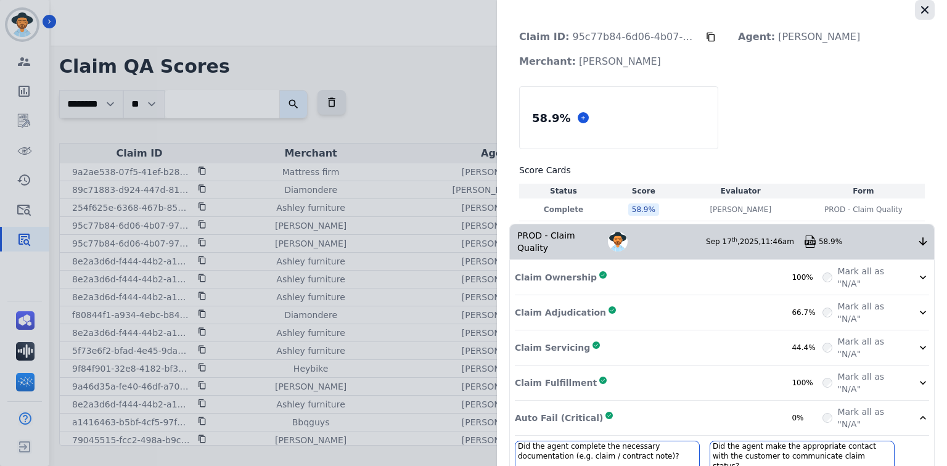
click at [926, 6] on button "button" at bounding box center [925, 10] width 20 height 20
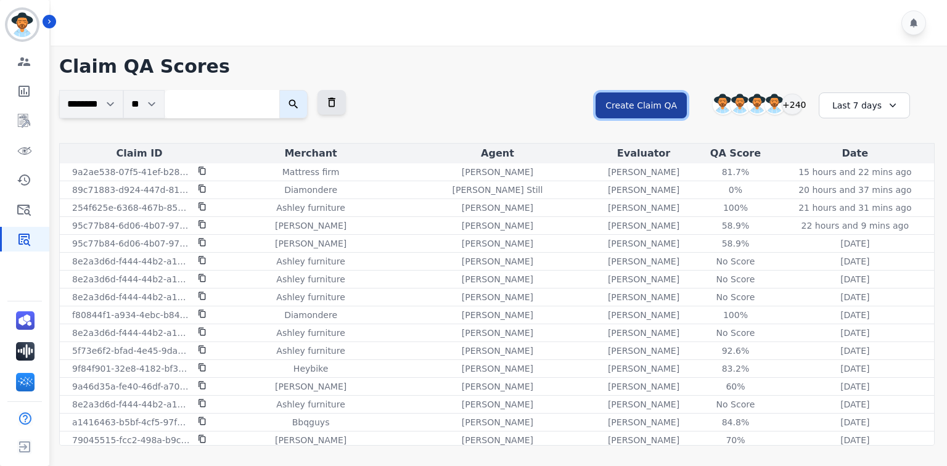
click at [654, 95] on button "Create Claim QA" at bounding box center [640, 105] width 91 height 26
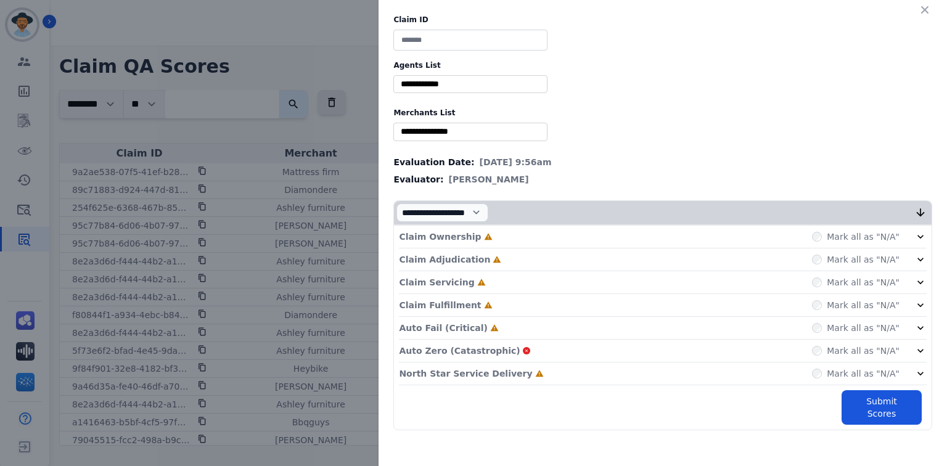
click at [473, 43] on input at bounding box center [470, 40] width 154 height 21
paste input "**********"
type input "**********"
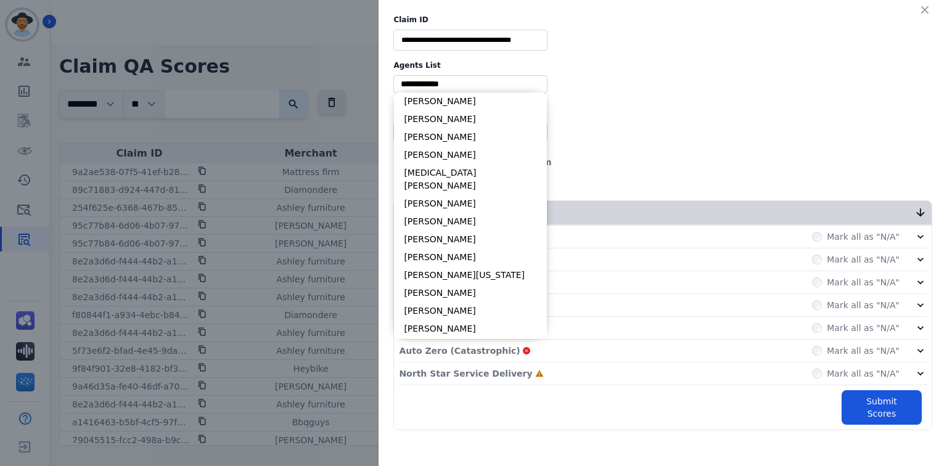
click at [468, 81] on input "selected options" at bounding box center [470, 84] width 148 height 13
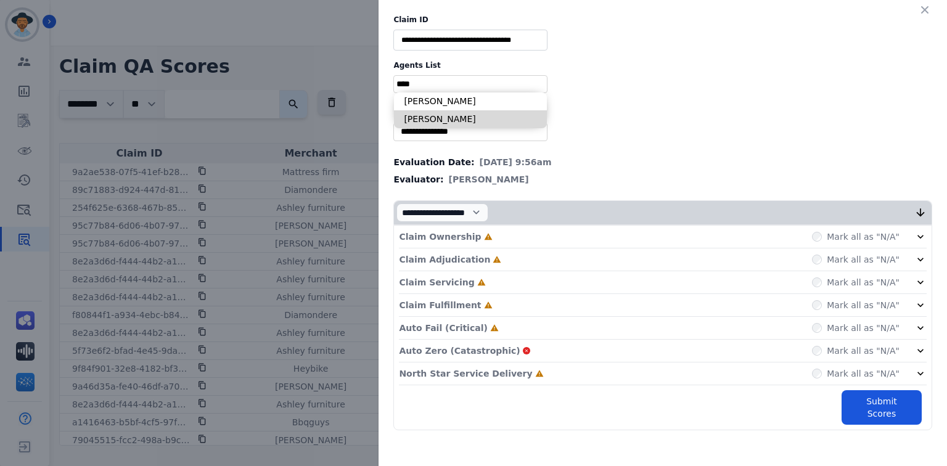
type input "****"
click at [481, 123] on li "[PERSON_NAME]" at bounding box center [470, 119] width 153 height 18
type input "**********"
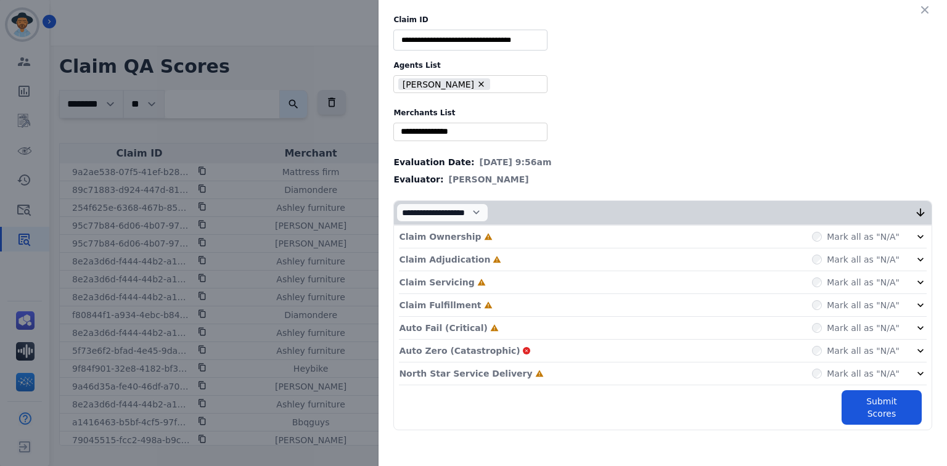
click at [505, 130] on input "selected options" at bounding box center [470, 131] width 148 height 13
type input "****"
click at [513, 151] on li "[PERSON_NAME]" at bounding box center [470, 150] width 153 height 18
type input "**********"
click at [534, 240] on div "Claim Ownership Incomplete Mark all as "N/A"" at bounding box center [663, 237] width 528 height 23
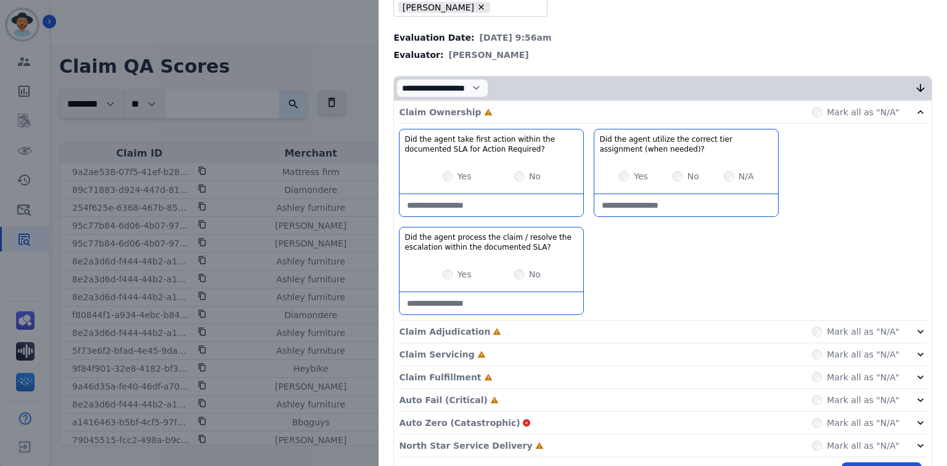
scroll to position [148, 0]
